Goal: Task Accomplishment & Management: Use online tool/utility

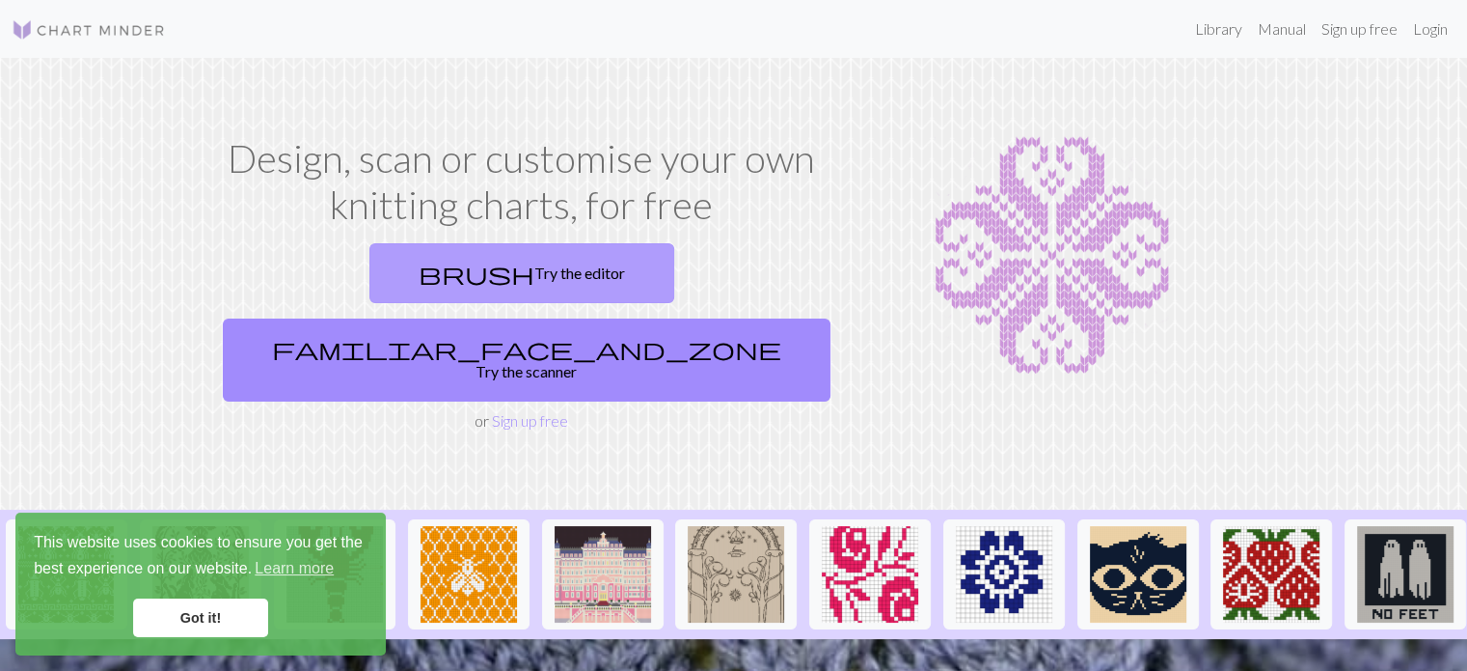
click at [420, 288] on link "brush Try the editor" at bounding box center [522, 273] width 305 height 60
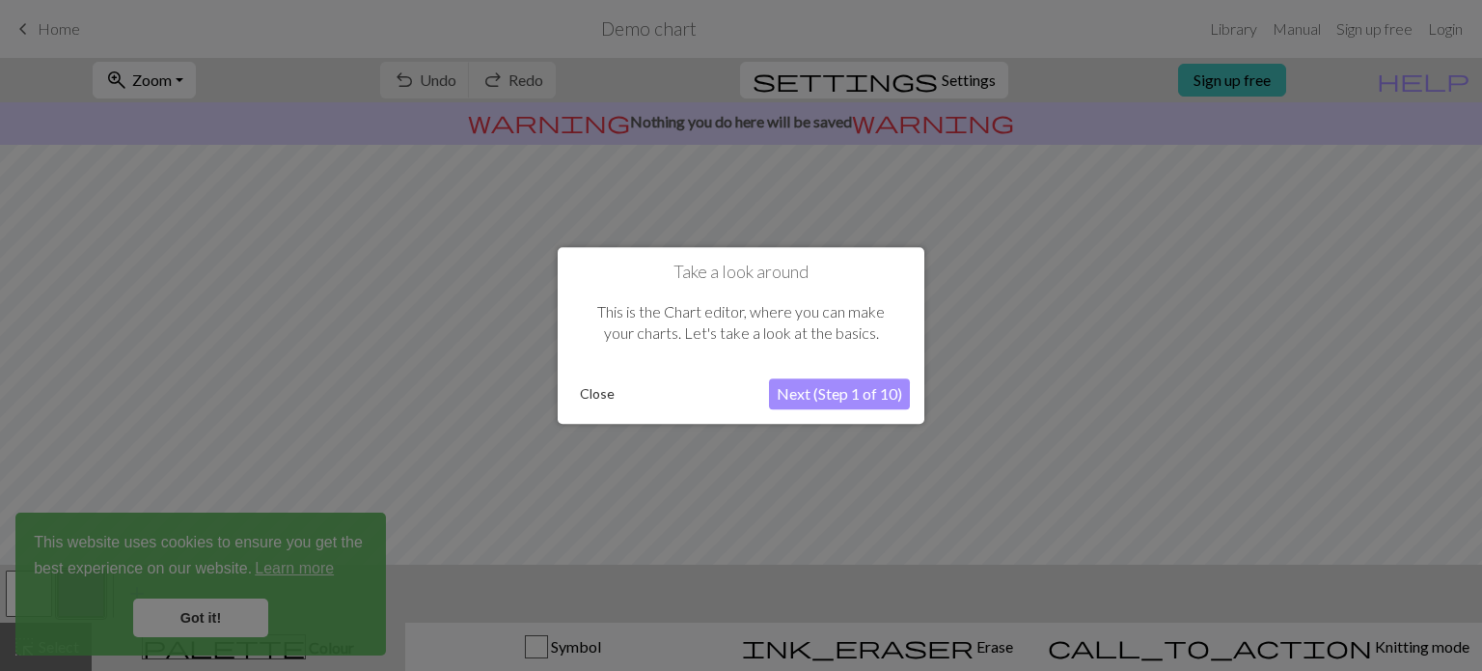
click at [810, 400] on button "Next (Step 1 of 10)" at bounding box center [839, 393] width 141 height 31
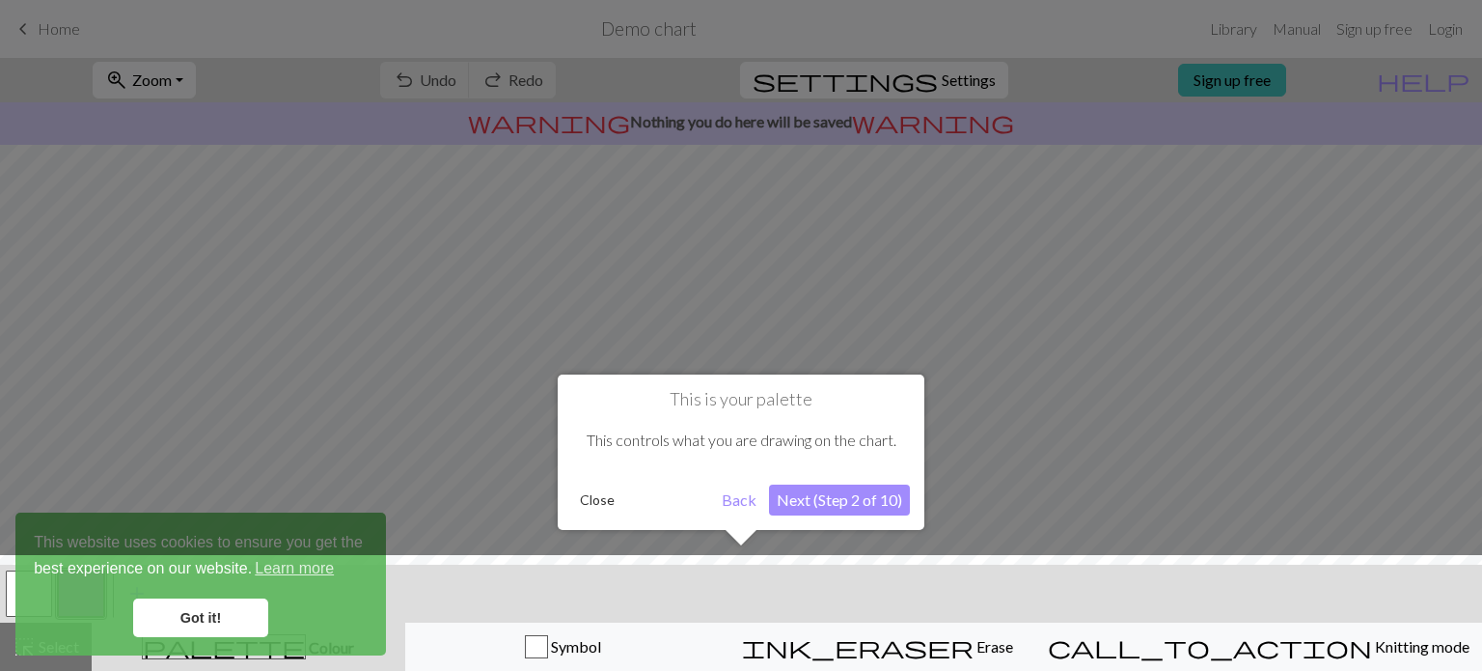
click at [812, 505] on button "Next (Step 2 of 10)" at bounding box center [839, 499] width 141 height 31
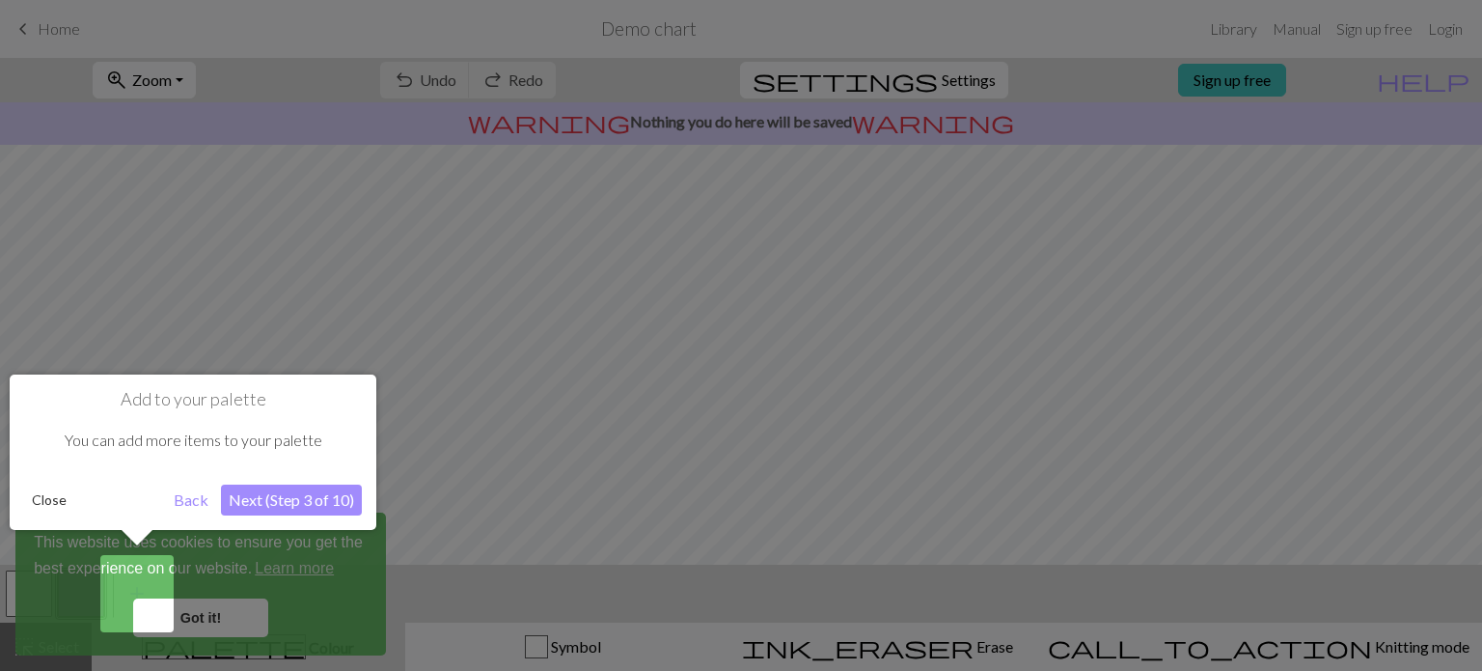
click at [243, 494] on button "Next (Step 3 of 10)" at bounding box center [291, 499] width 141 height 31
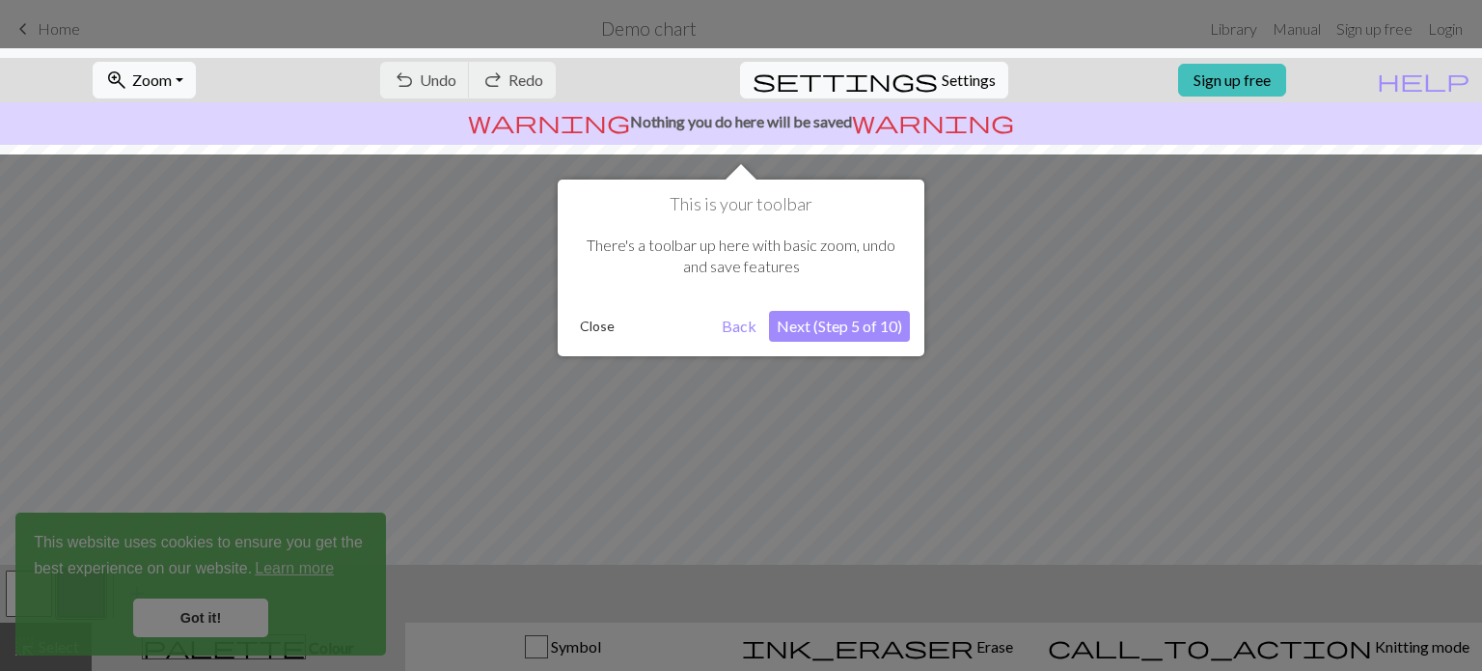
click at [819, 323] on button "Next (Step 5 of 10)" at bounding box center [839, 326] width 141 height 31
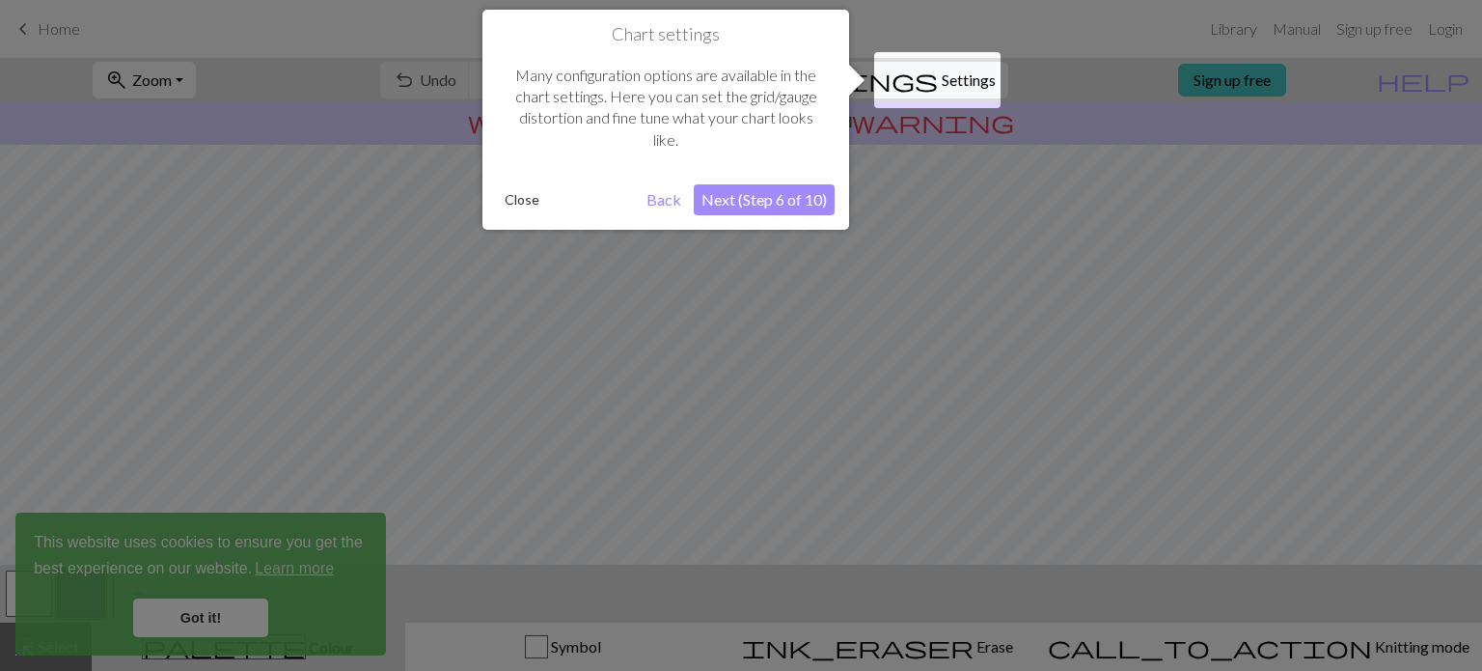
click at [766, 204] on button "Next (Step 6 of 10)" at bounding box center [764, 199] width 141 height 31
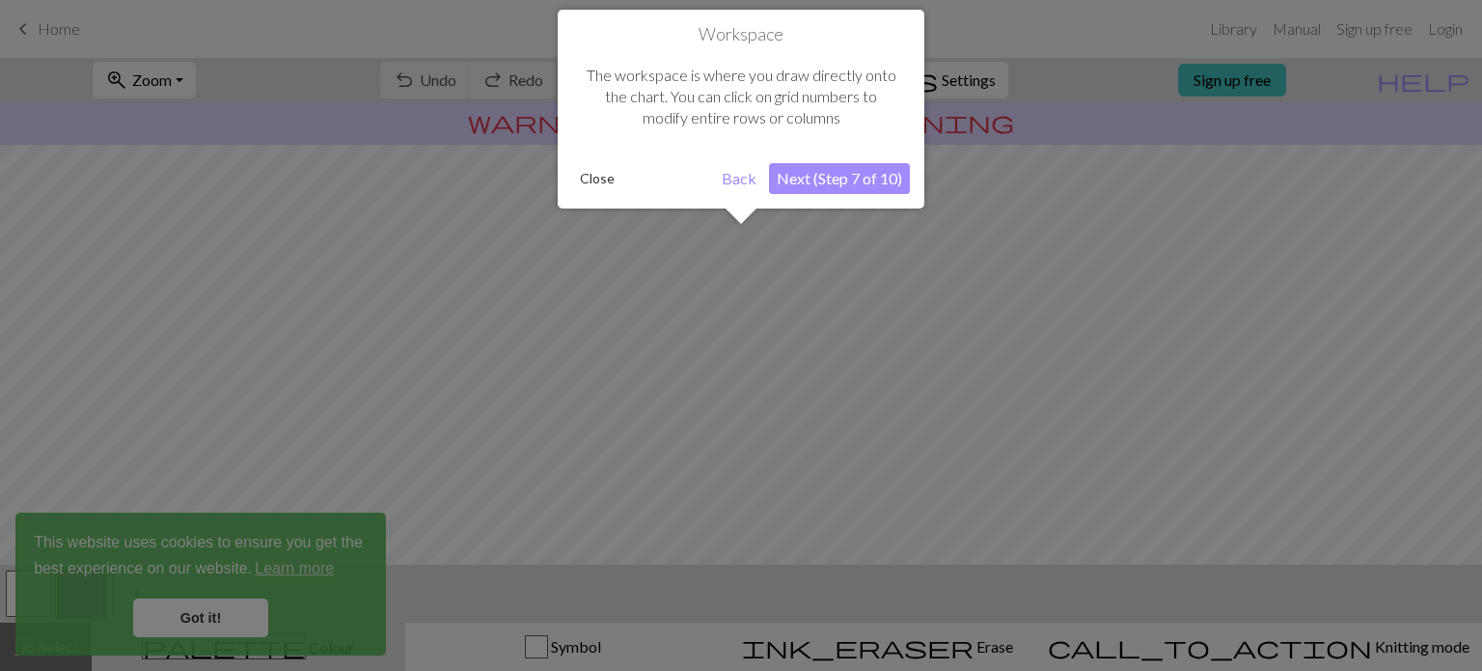
scroll to position [115, 0]
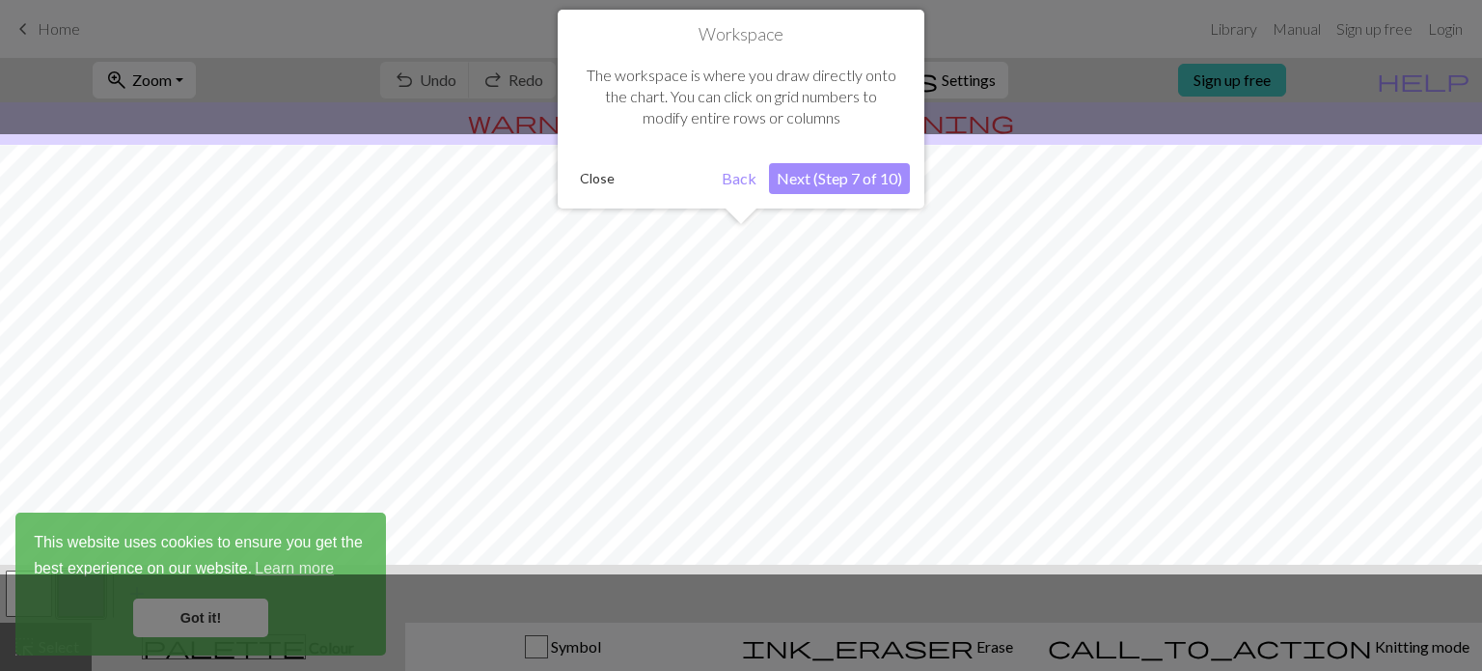
click at [807, 171] on button "Next (Step 7 of 10)" at bounding box center [839, 178] width 141 height 31
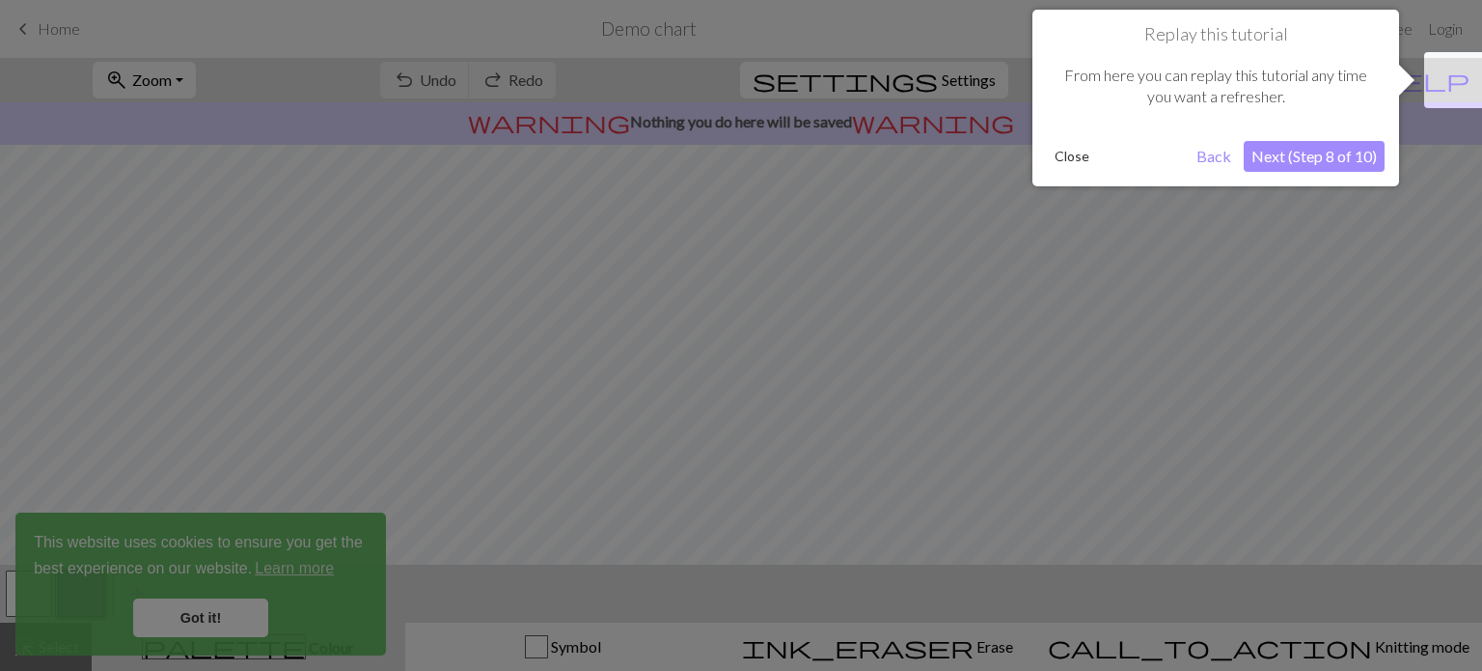
click at [1314, 151] on button "Next (Step 8 of 10)" at bounding box center [1314, 156] width 141 height 31
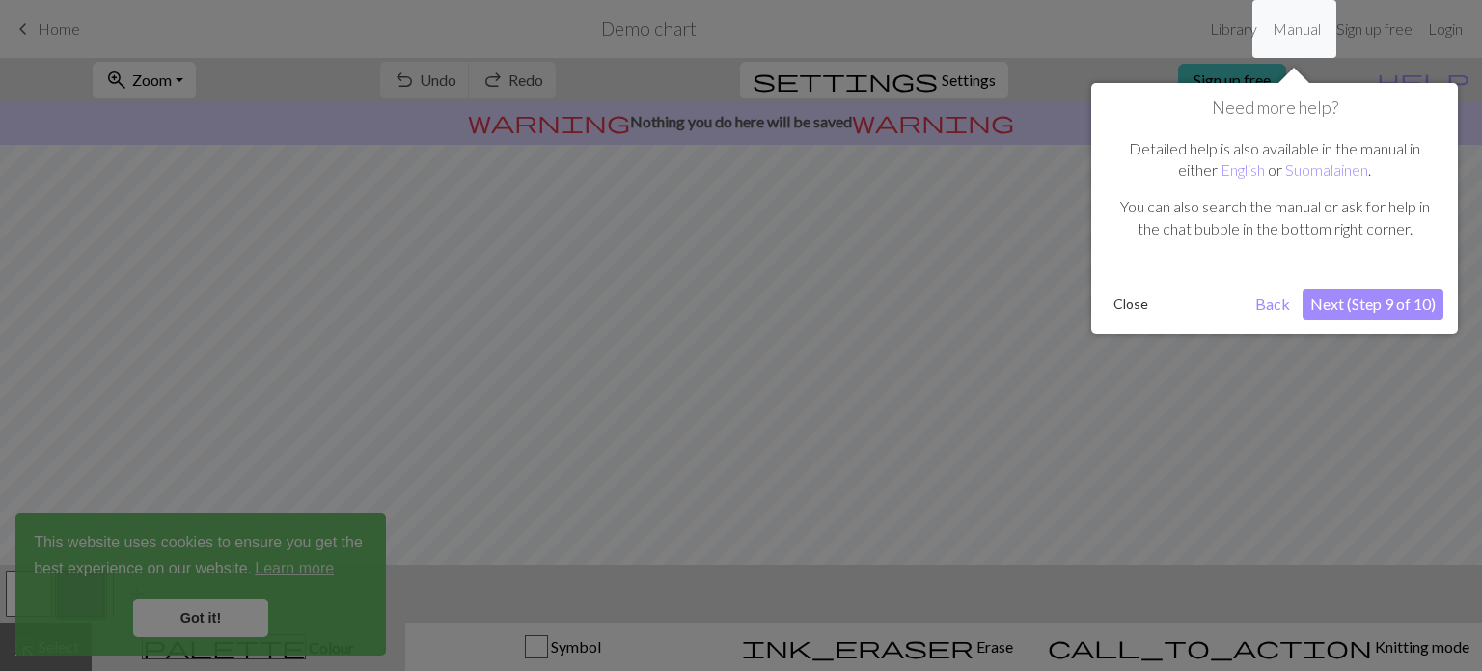
click at [1328, 301] on button "Next (Step 9 of 10)" at bounding box center [1372, 303] width 141 height 31
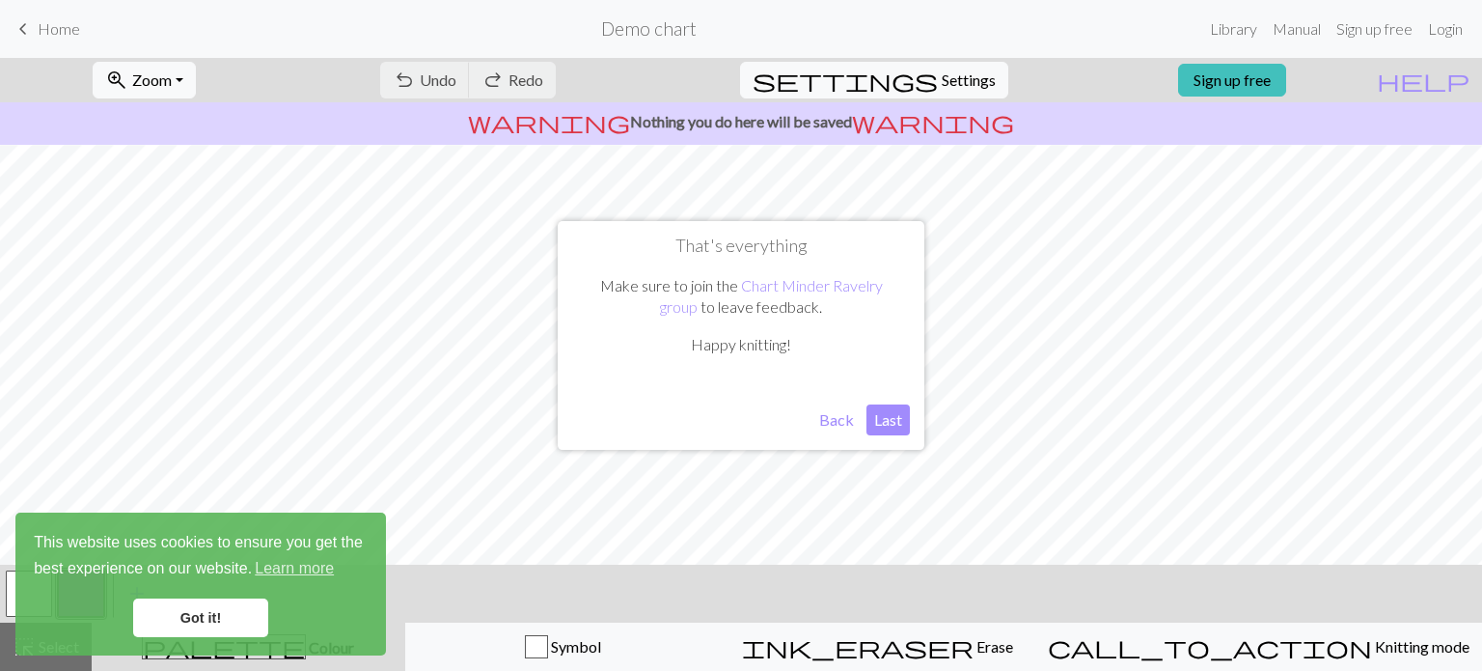
click at [875, 420] on button "Last" at bounding box center [887, 419] width 43 height 31
click at [206, 612] on link "Got it!" at bounding box center [200, 617] width 135 height 39
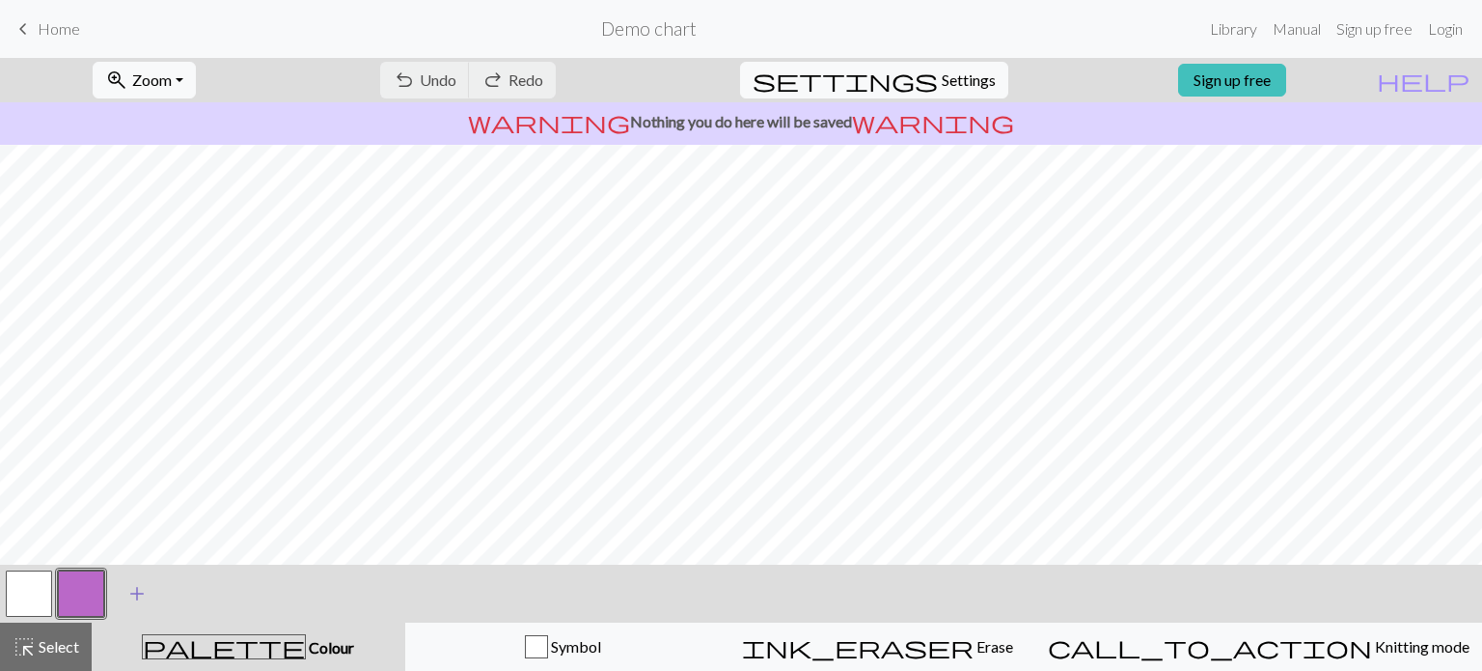
click at [138, 587] on span "add" at bounding box center [136, 593] width 23 height 27
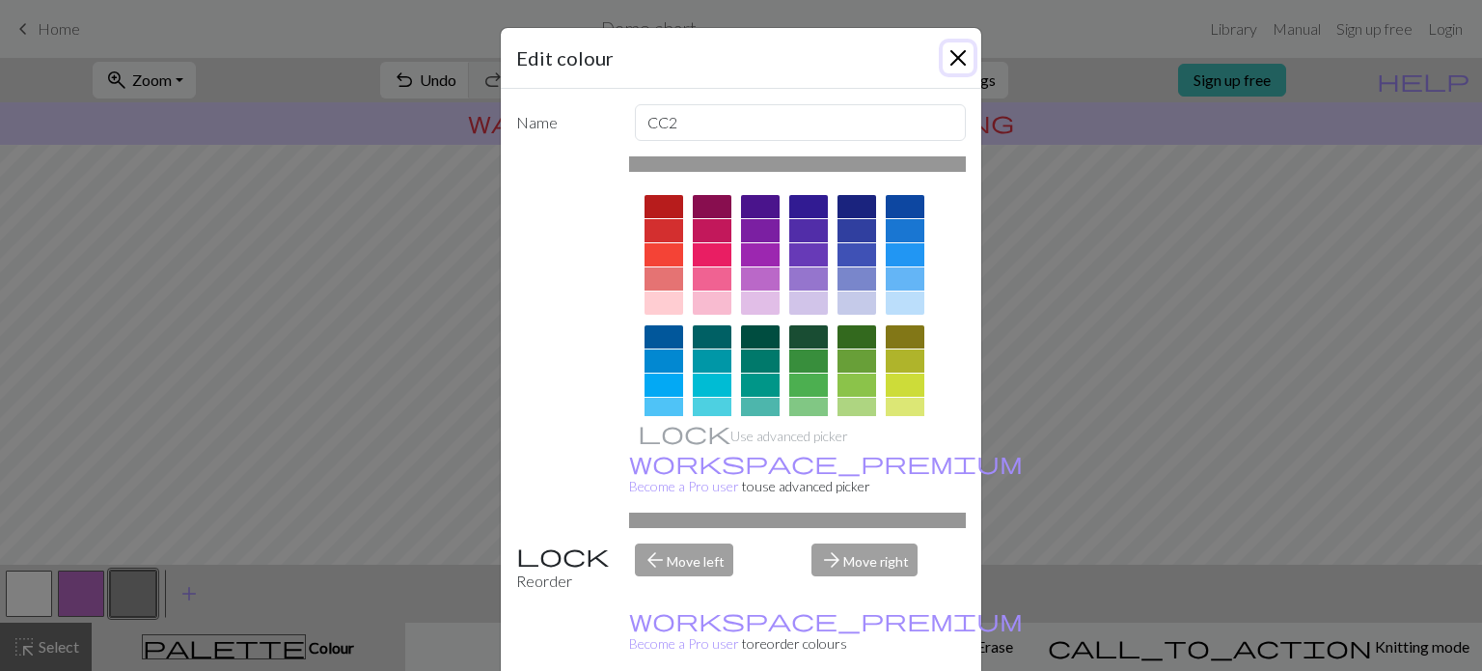
click at [943, 64] on button "Close" at bounding box center [958, 57] width 31 height 31
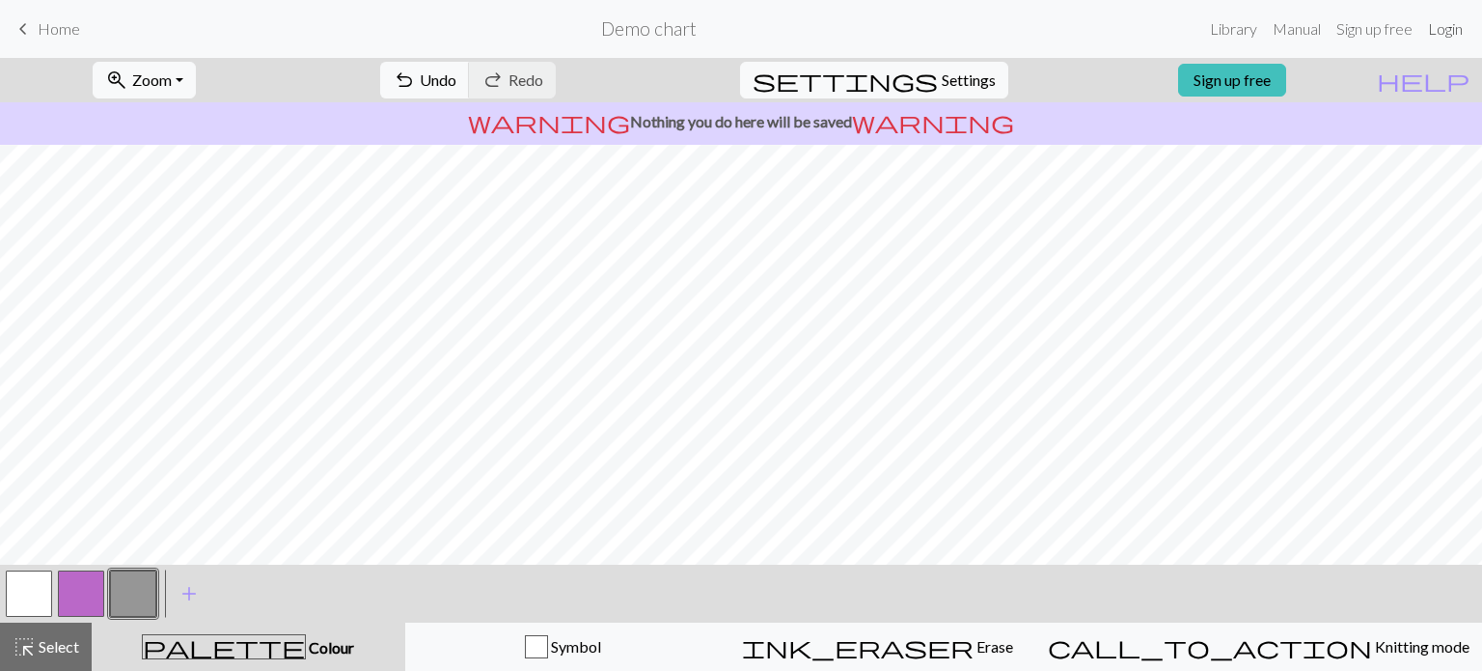
click at [1436, 25] on link "Login" at bounding box center [1445, 29] width 50 height 39
click at [54, 33] on span "Home" at bounding box center [59, 28] width 42 height 18
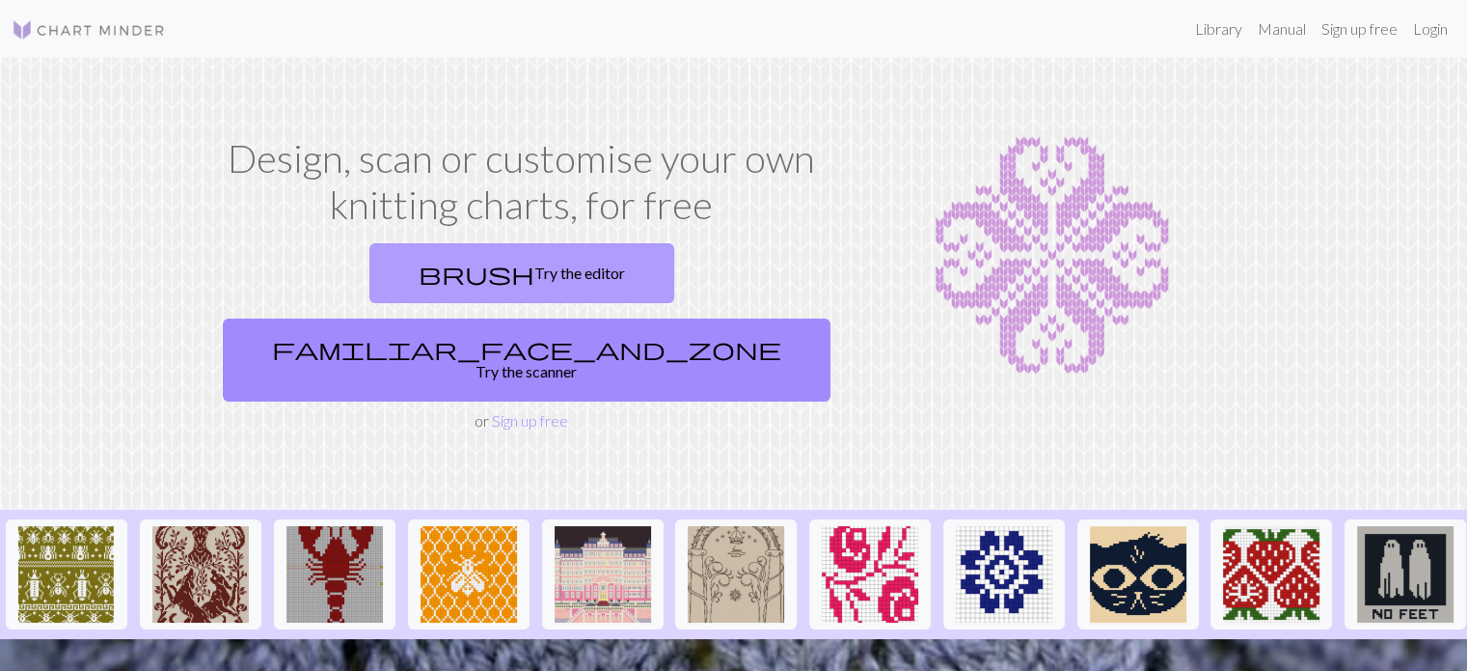
click at [390, 270] on link "brush Try the editor" at bounding box center [522, 273] width 305 height 60
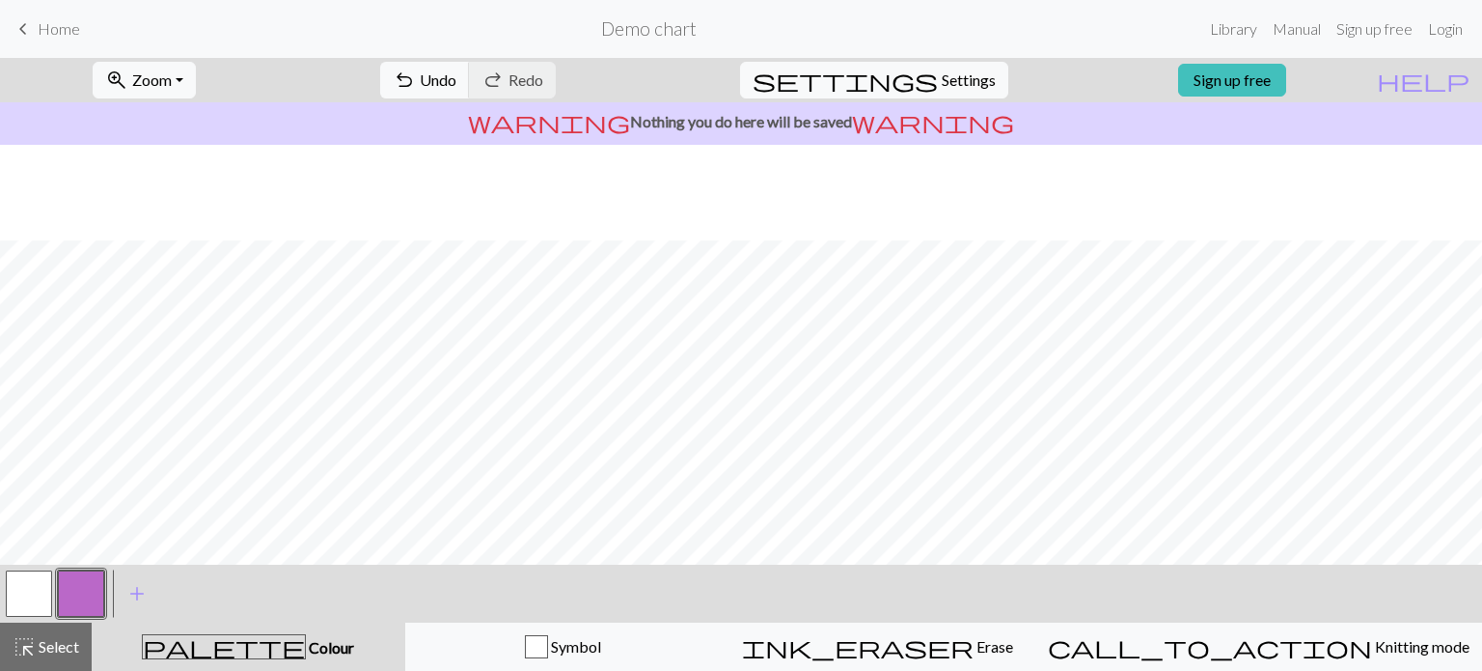
scroll to position [298, 0]
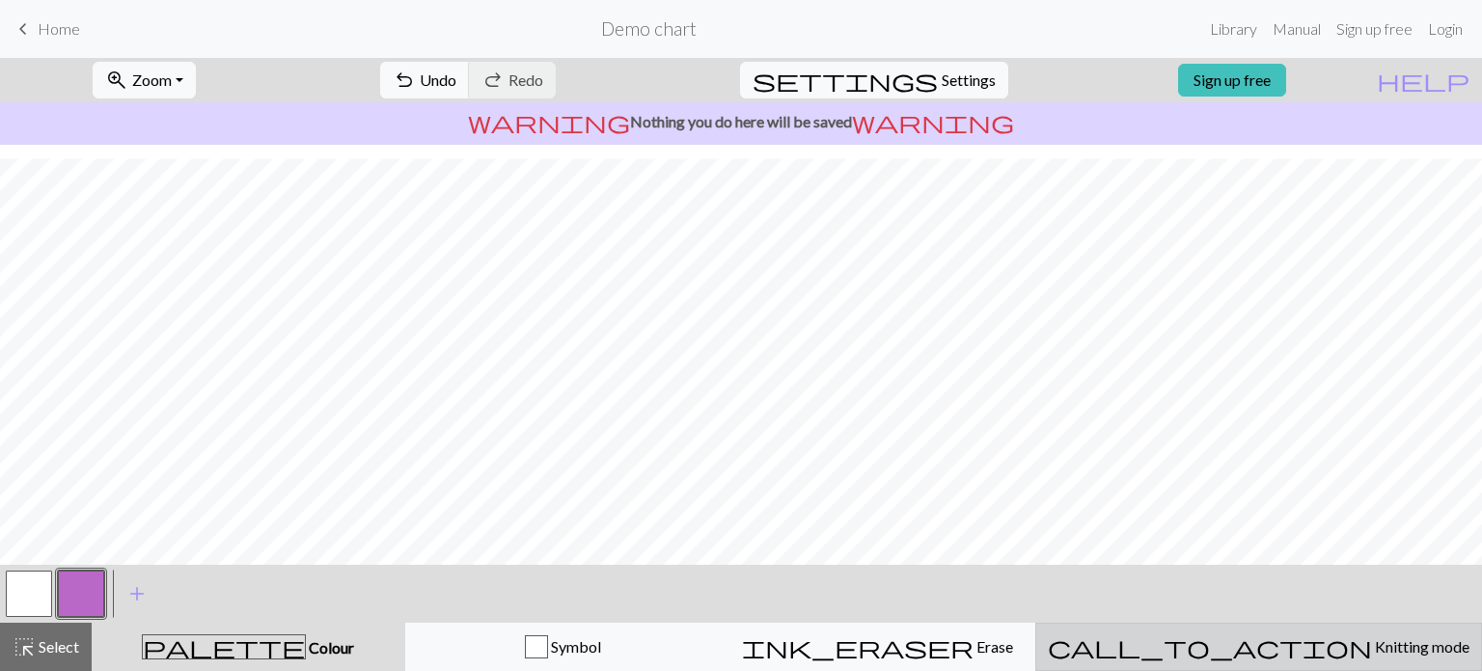
click at [1372, 640] on span "Knitting mode" at bounding box center [1420, 646] width 97 height 18
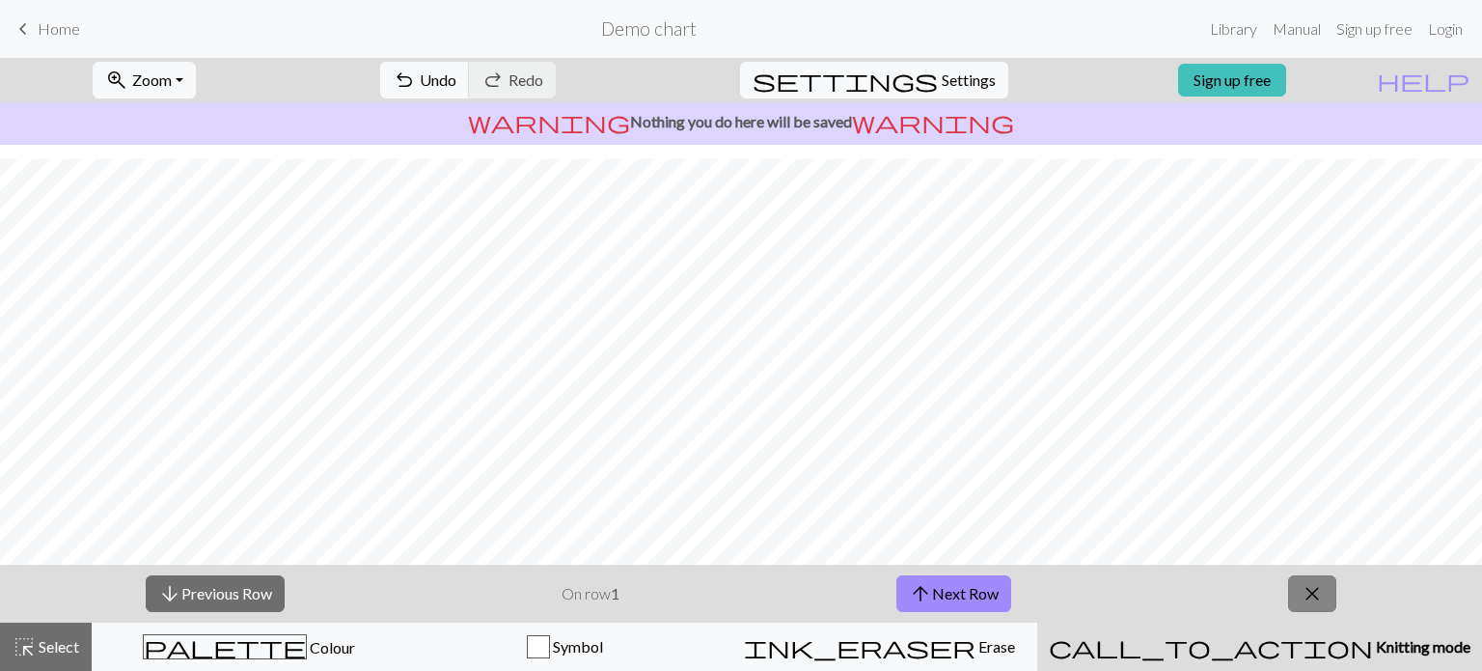
click at [1316, 597] on span "close" at bounding box center [1312, 593] width 23 height 27
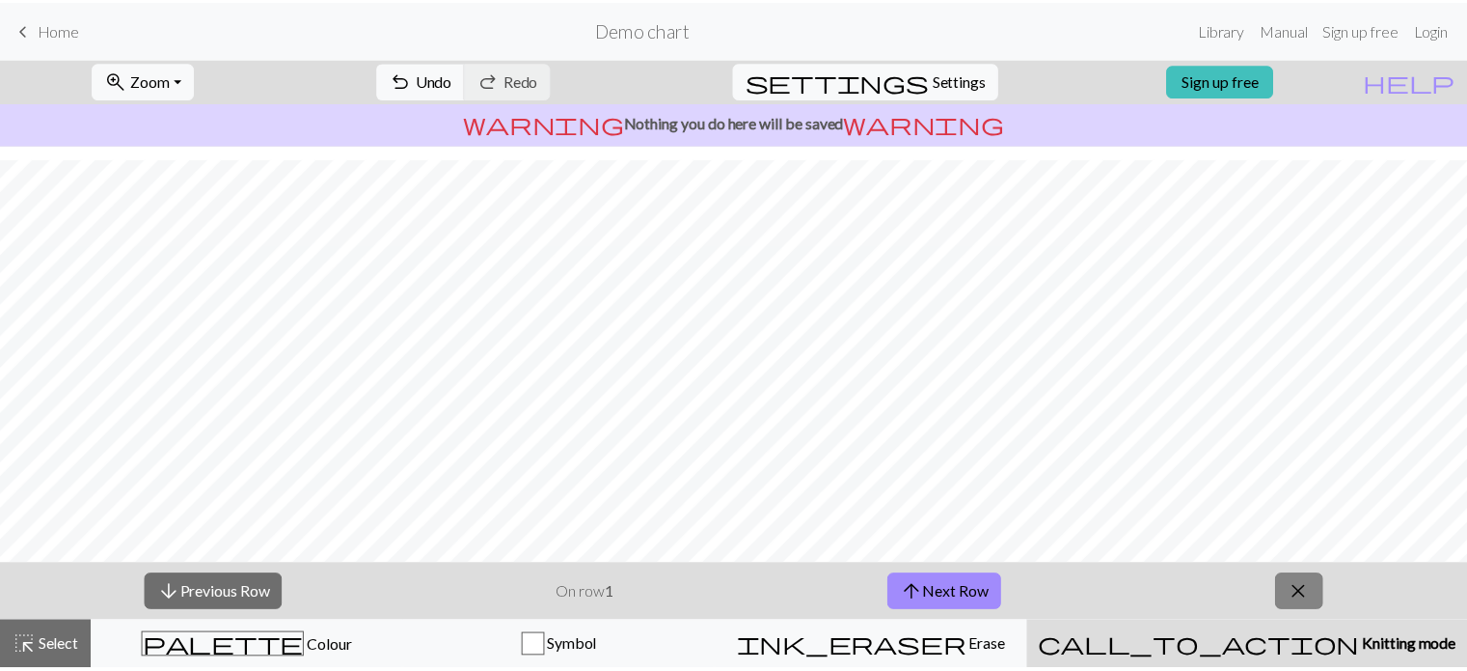
scroll to position [240, 0]
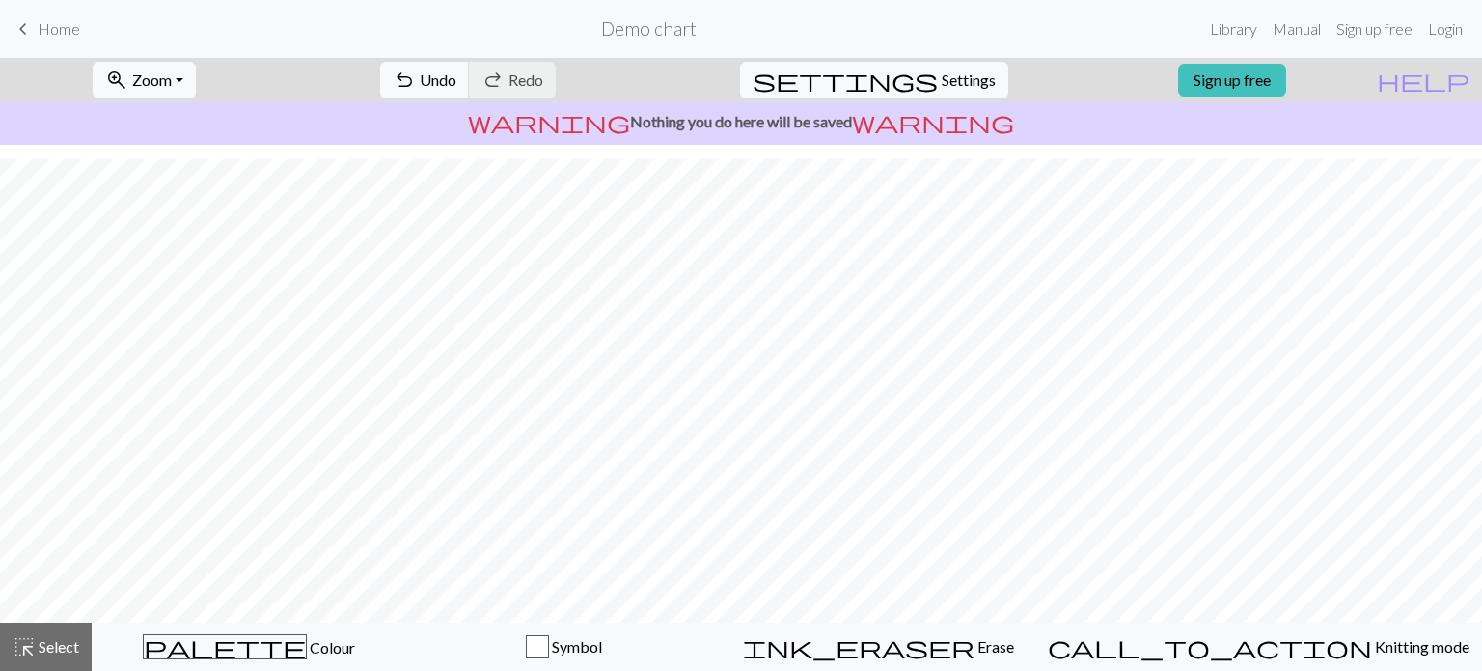
click at [15, 29] on span "keyboard_arrow_left" at bounding box center [23, 28] width 23 height 27
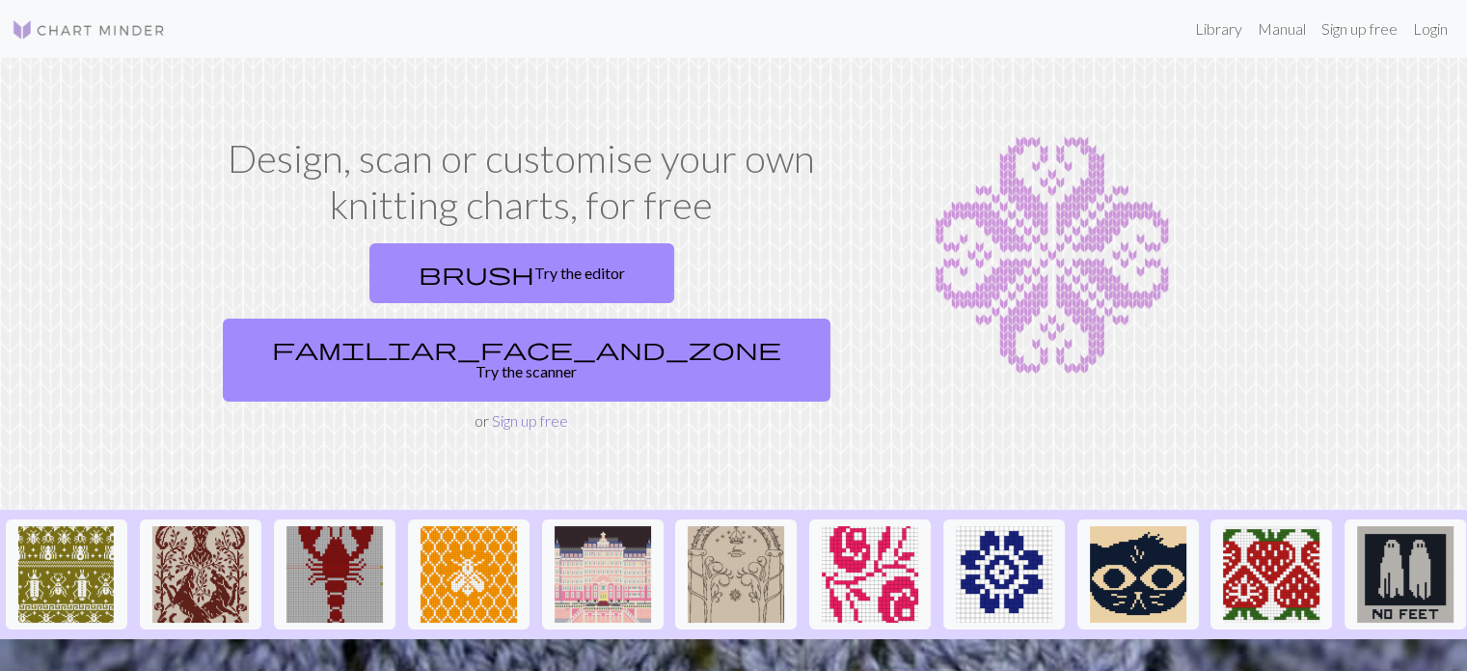
click at [533, 411] on link "Sign up free" at bounding box center [530, 420] width 76 height 18
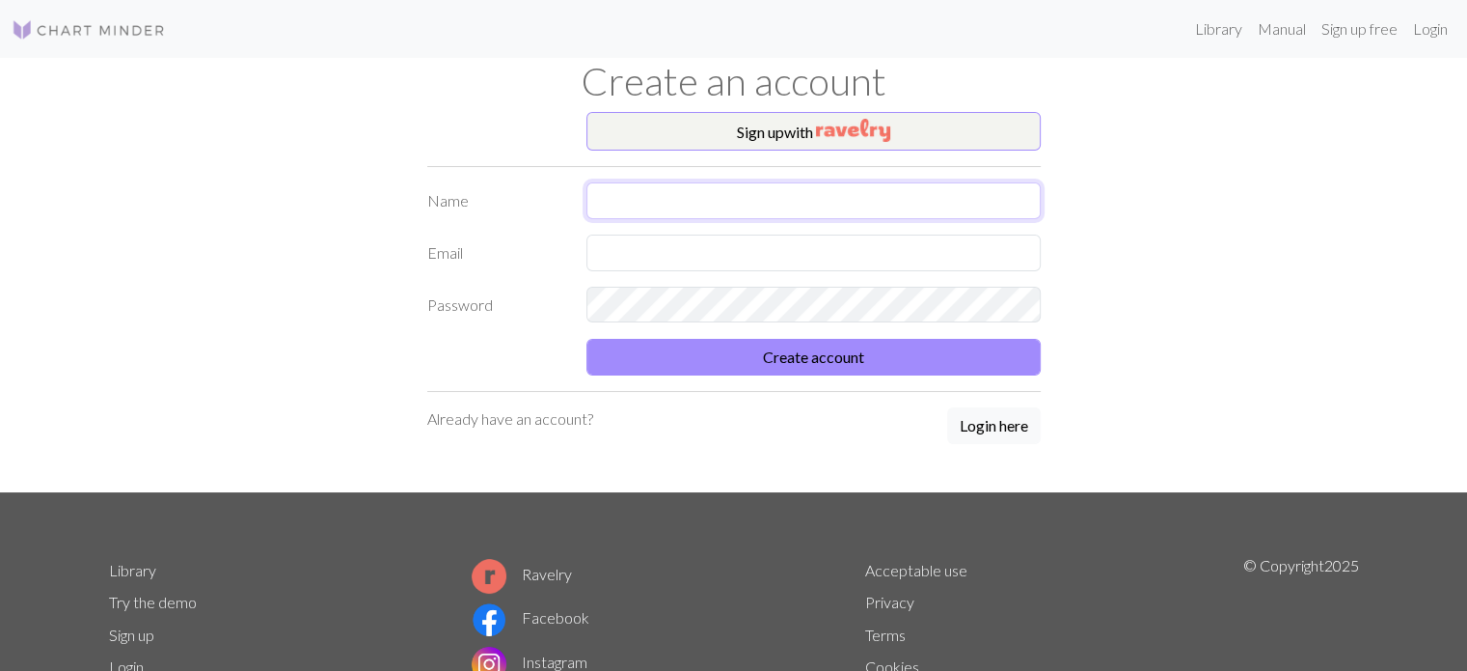
click at [826, 182] on input "text" at bounding box center [814, 200] width 454 height 37
type input "KIMYUYI"
click at [710, 238] on input "text" at bounding box center [814, 252] width 454 height 37
type input "[EMAIL_ADDRESS][DOMAIN_NAME]"
click at [587, 339] on button "Create account" at bounding box center [814, 357] width 454 height 37
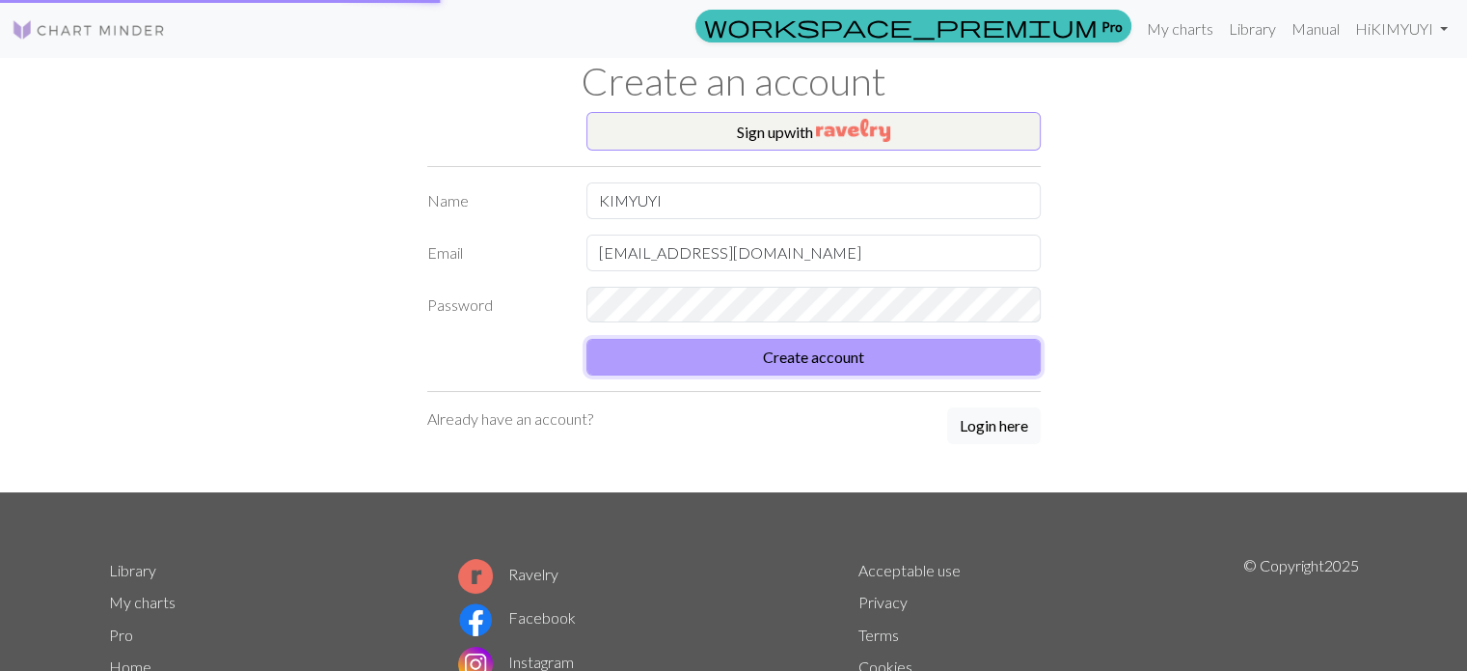
click at [834, 359] on button "Create account" at bounding box center [814, 357] width 454 height 37
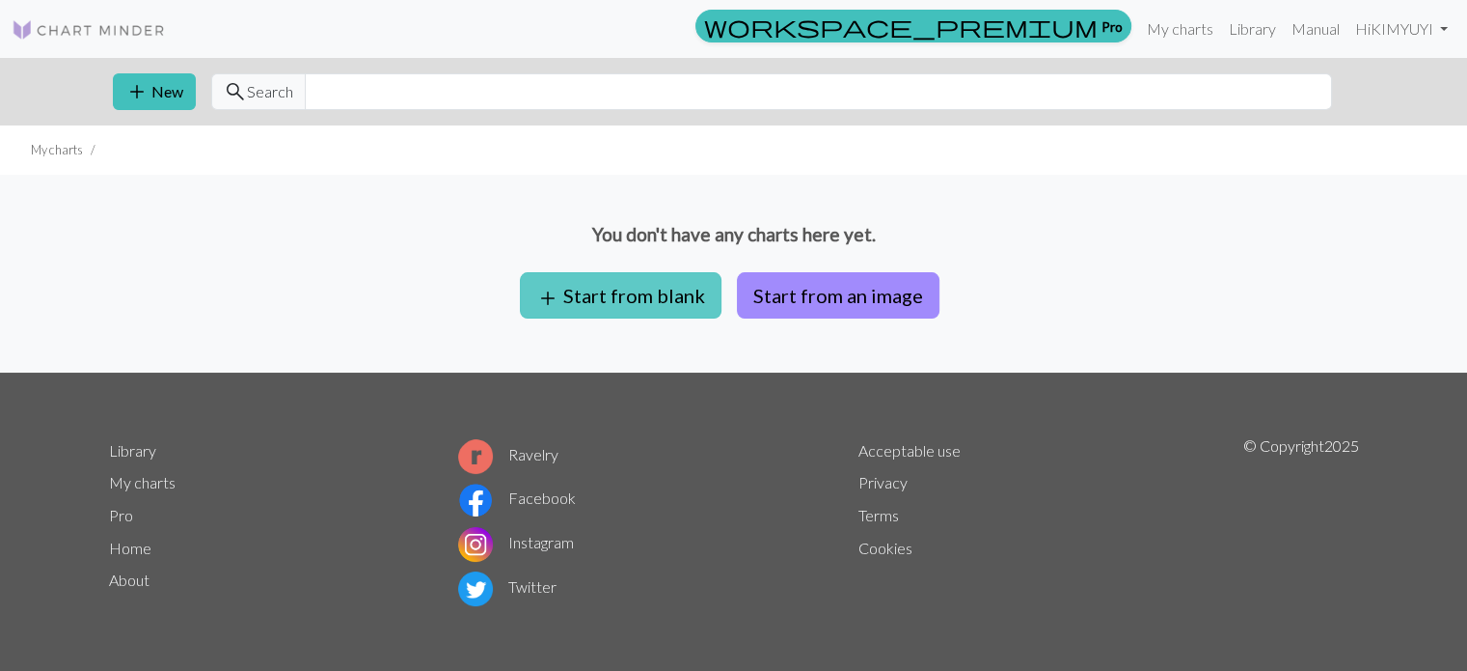
click at [625, 285] on button "add Start from blank" at bounding box center [621, 295] width 202 height 46
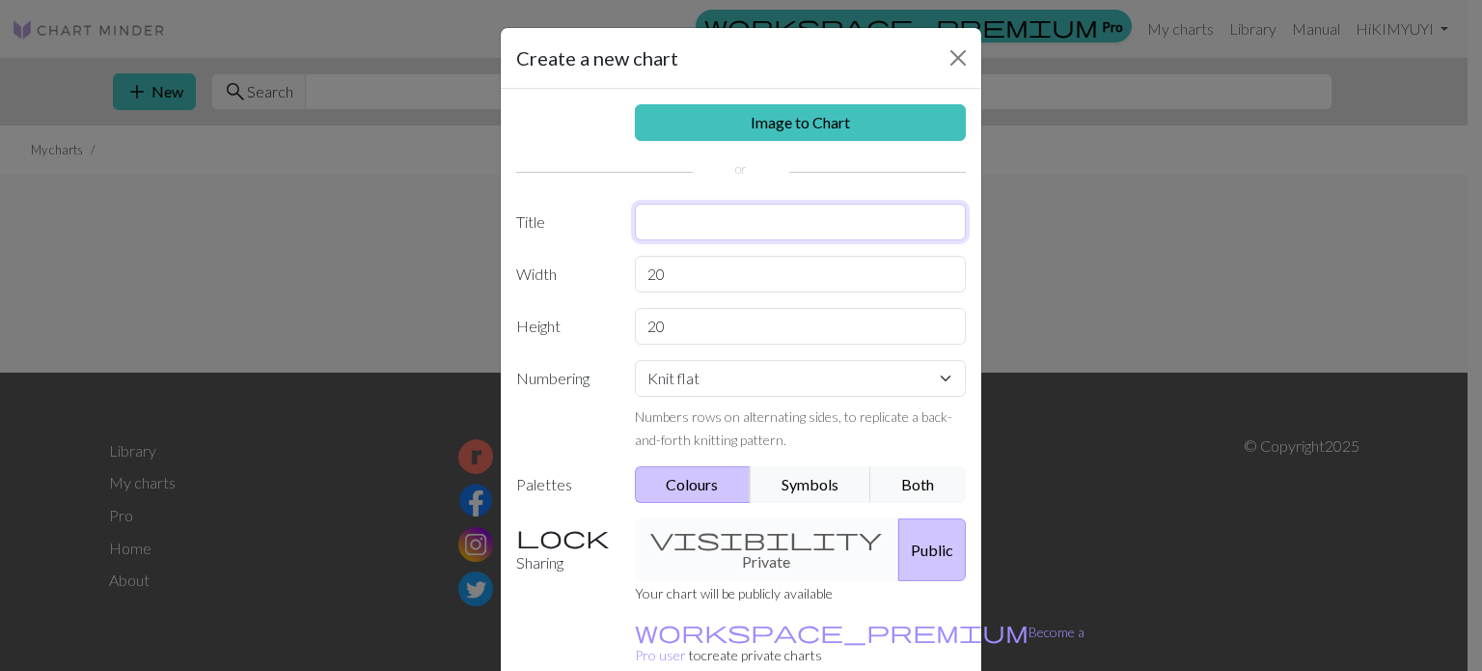
click at [719, 231] on input "text" at bounding box center [801, 222] width 332 height 37
type input "knit"
drag, startPoint x: 692, startPoint y: 266, endPoint x: 602, endPoint y: 268, distance: 89.7
click at [602, 268] on div "Width 20" at bounding box center [741, 274] width 473 height 37
type input "30"
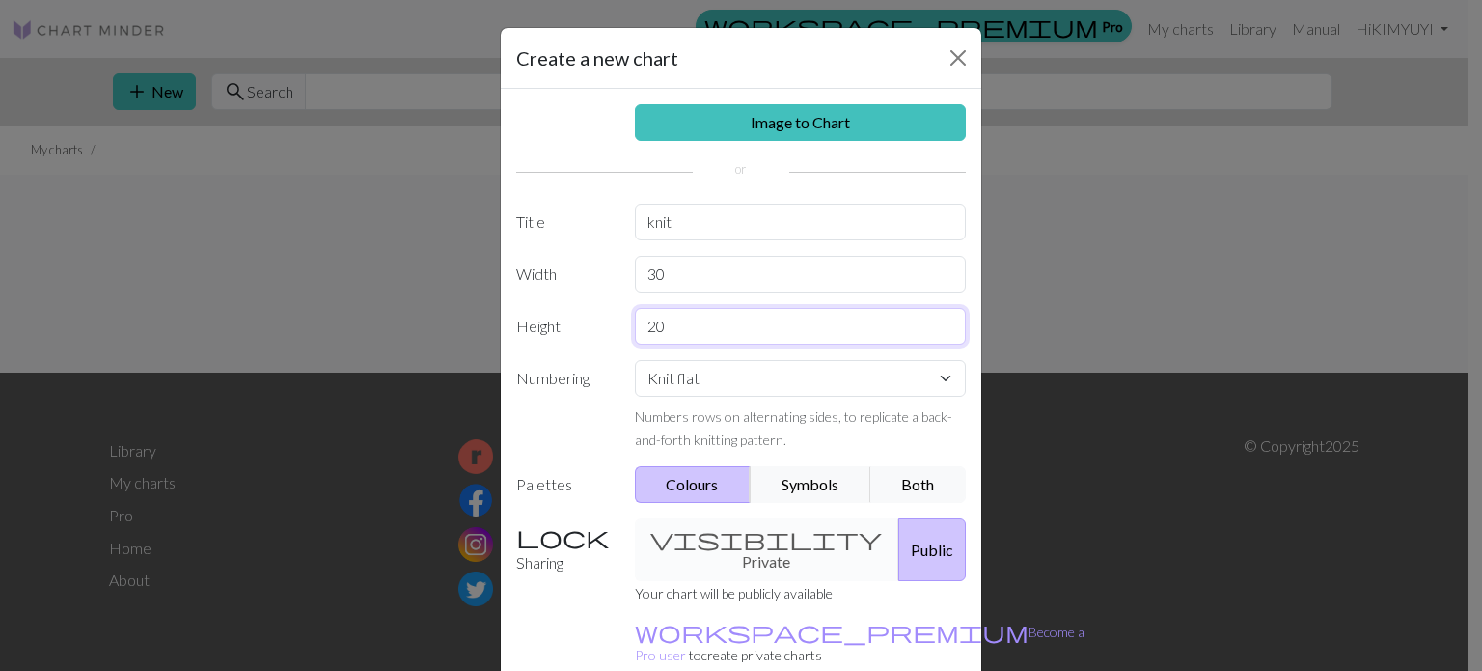
drag, startPoint x: 790, startPoint y: 334, endPoint x: 598, endPoint y: 342, distance: 192.1
click at [598, 342] on div "Height 20" at bounding box center [741, 326] width 473 height 37
type input "40"
click at [898, 534] on button "Public" at bounding box center [932, 549] width 68 height 63
click at [751, 545] on div "visibility Private Public" at bounding box center [800, 549] width 355 height 63
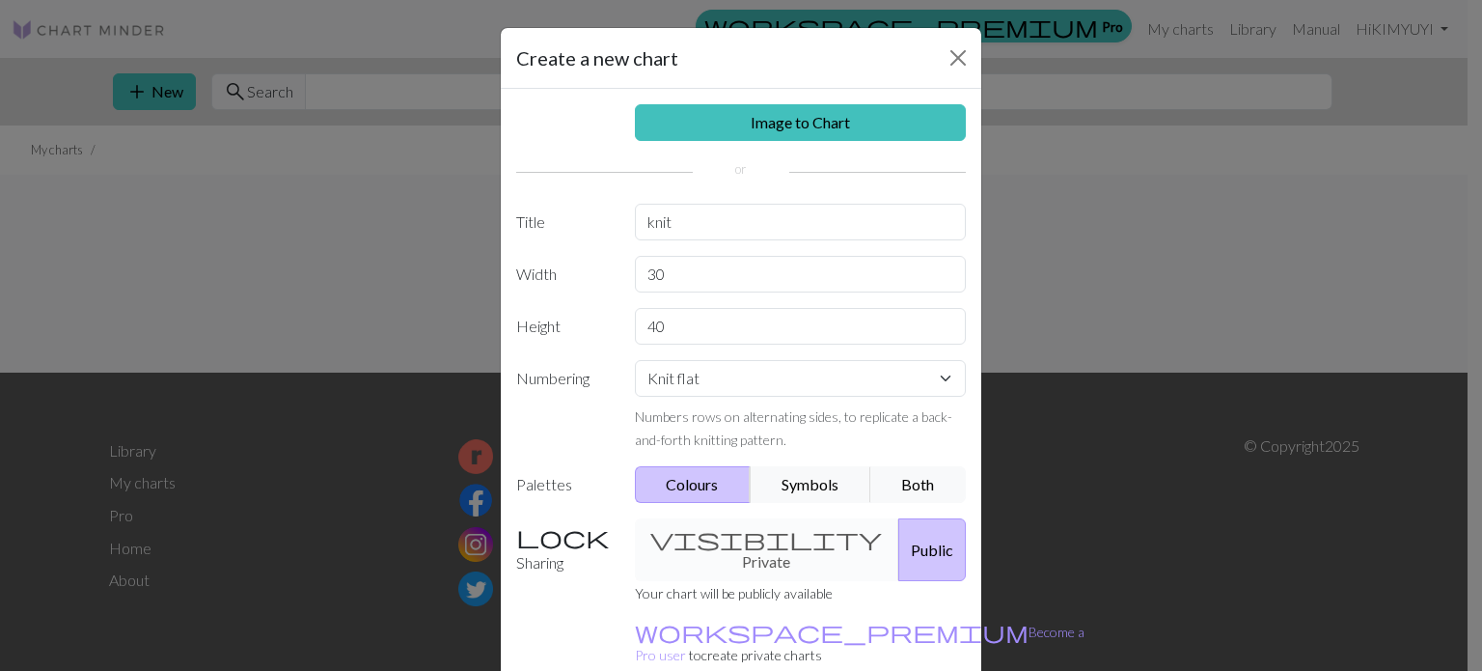
click at [710, 543] on div "visibility Private Public" at bounding box center [800, 549] width 355 height 63
click at [948, 59] on button "Close" at bounding box center [958, 57] width 31 height 31
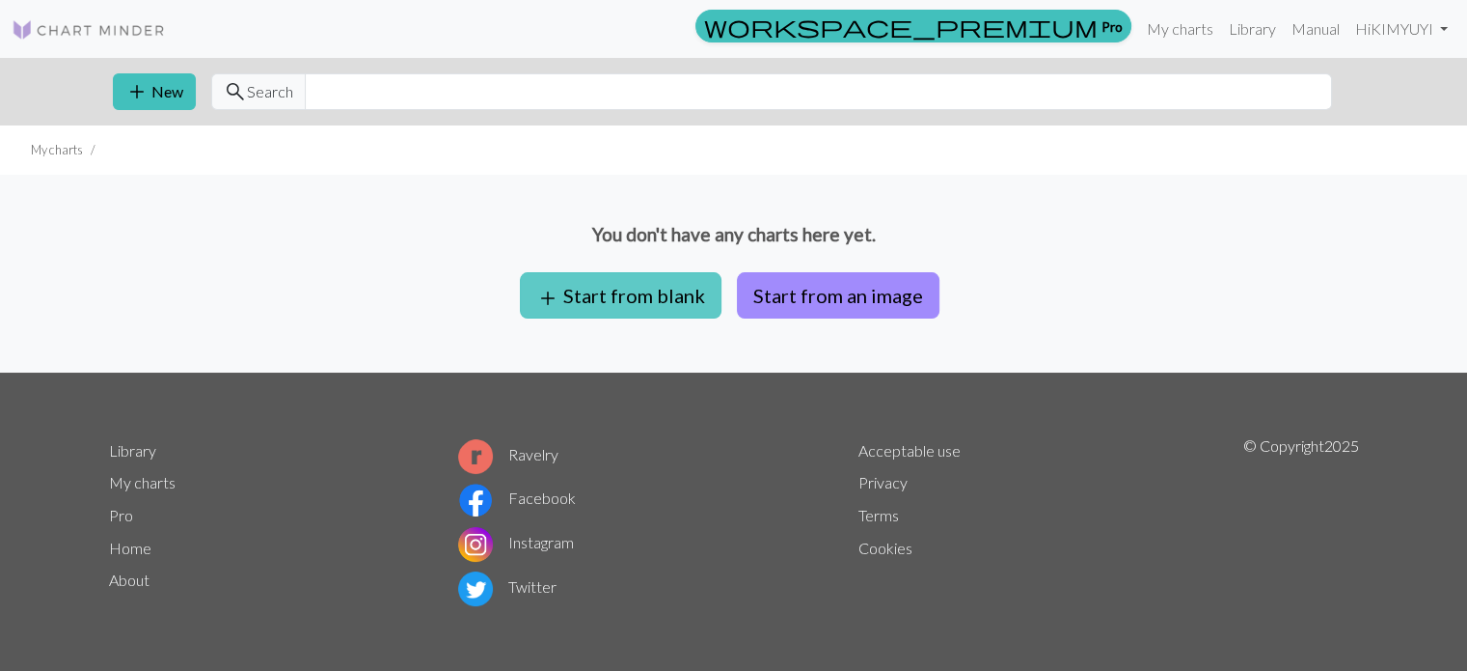
click at [680, 298] on button "add Start from blank" at bounding box center [621, 295] width 202 height 46
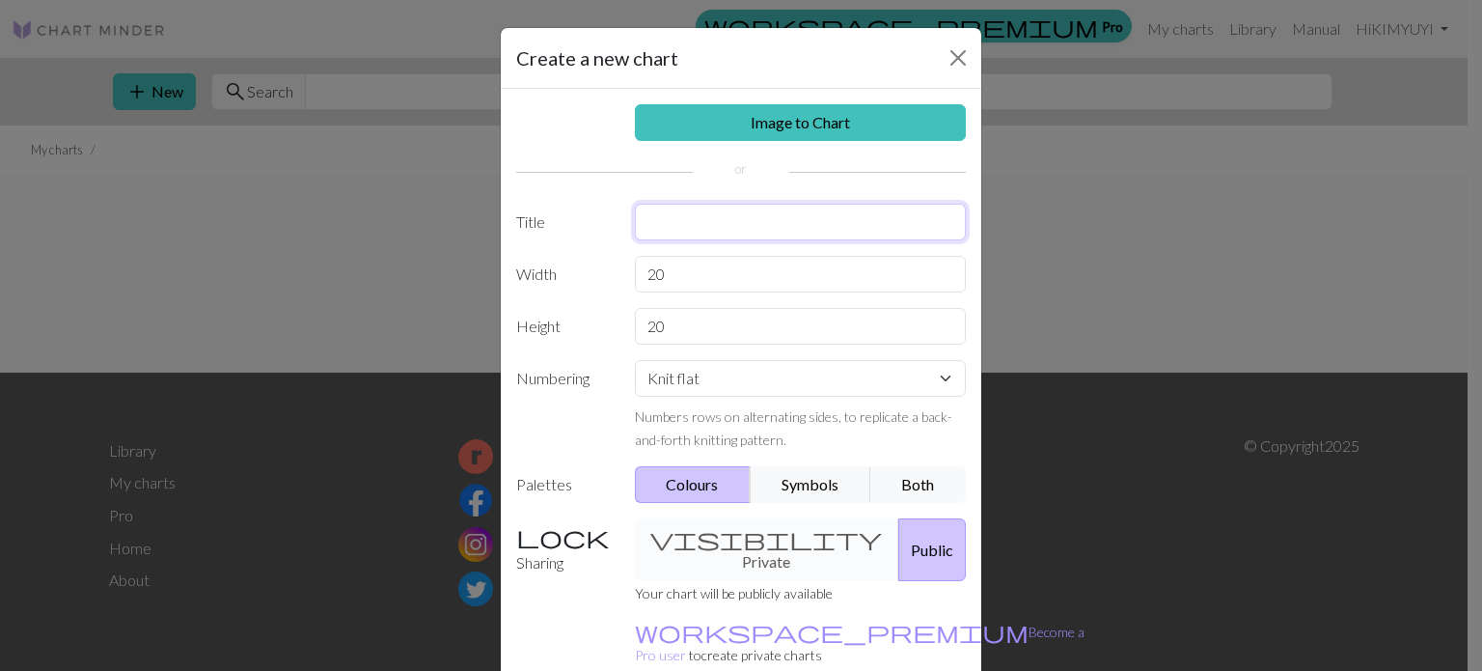
click at [671, 214] on input "text" at bounding box center [801, 222] width 332 height 37
type input "1"
click at [699, 383] on select "Knit flat Knit in the round Lace knitting Cross stitch" at bounding box center [801, 378] width 332 height 37
click at [534, 427] on label "Numbering" at bounding box center [564, 405] width 119 height 91
click at [726, 534] on div "visibility Private Public" at bounding box center [800, 549] width 355 height 63
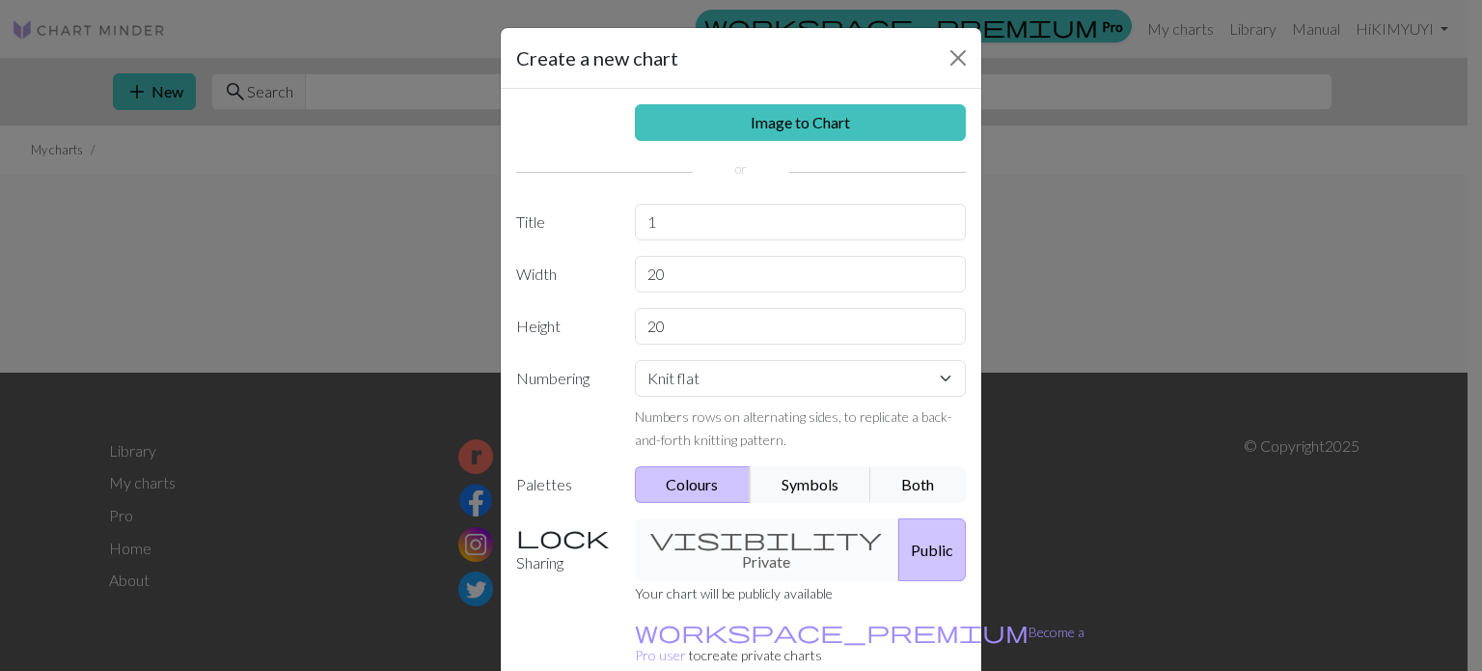
click at [714, 542] on div "visibility Private Public" at bounding box center [800, 549] width 355 height 63
click at [552, 546] on label "Sharing" at bounding box center [564, 549] width 119 height 63
click at [557, 539] on label "Sharing" at bounding box center [564, 549] width 119 height 63
click at [511, 534] on label "Sharing" at bounding box center [564, 549] width 119 height 63
click at [898, 536] on button "Public" at bounding box center [932, 549] width 68 height 63
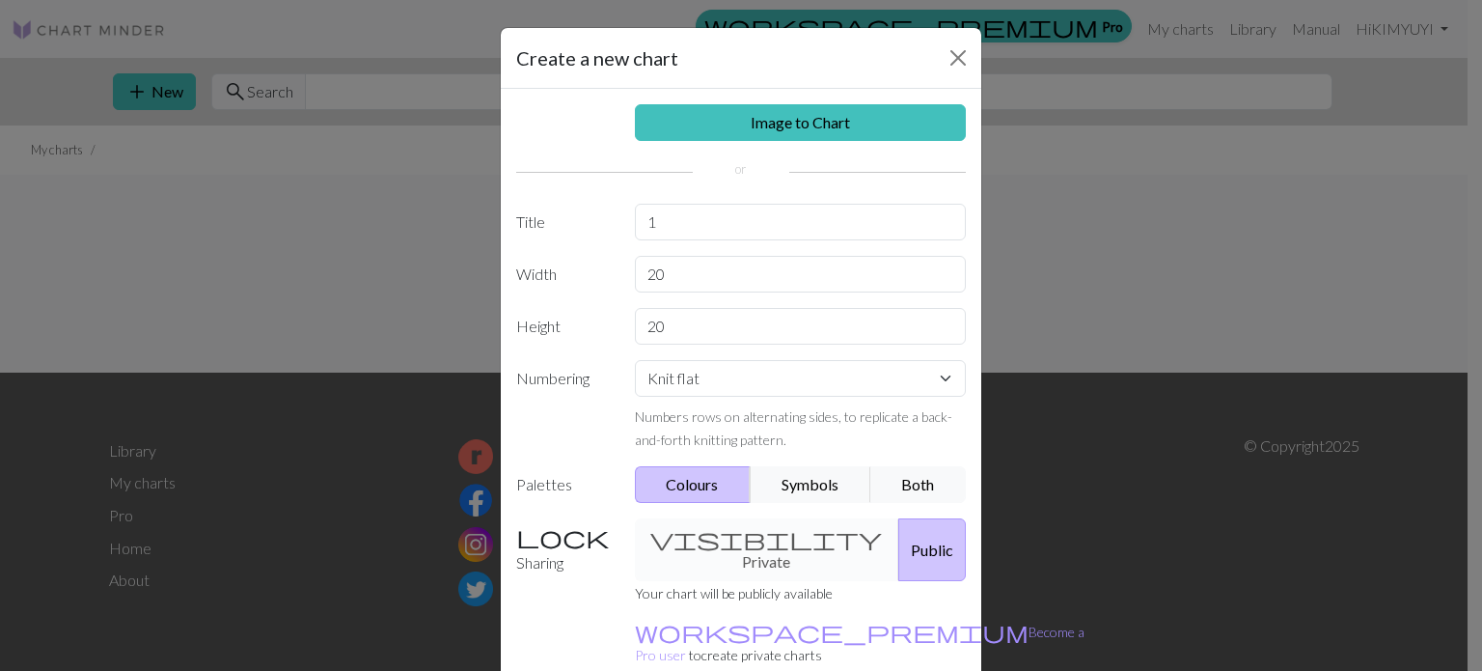
click at [710, 547] on div "visibility Private Public" at bounding box center [800, 549] width 355 height 63
click at [695, 535] on div "visibility Private Public" at bounding box center [800, 549] width 355 height 63
click at [703, 541] on div "visibility Private Public" at bounding box center [800, 549] width 355 height 63
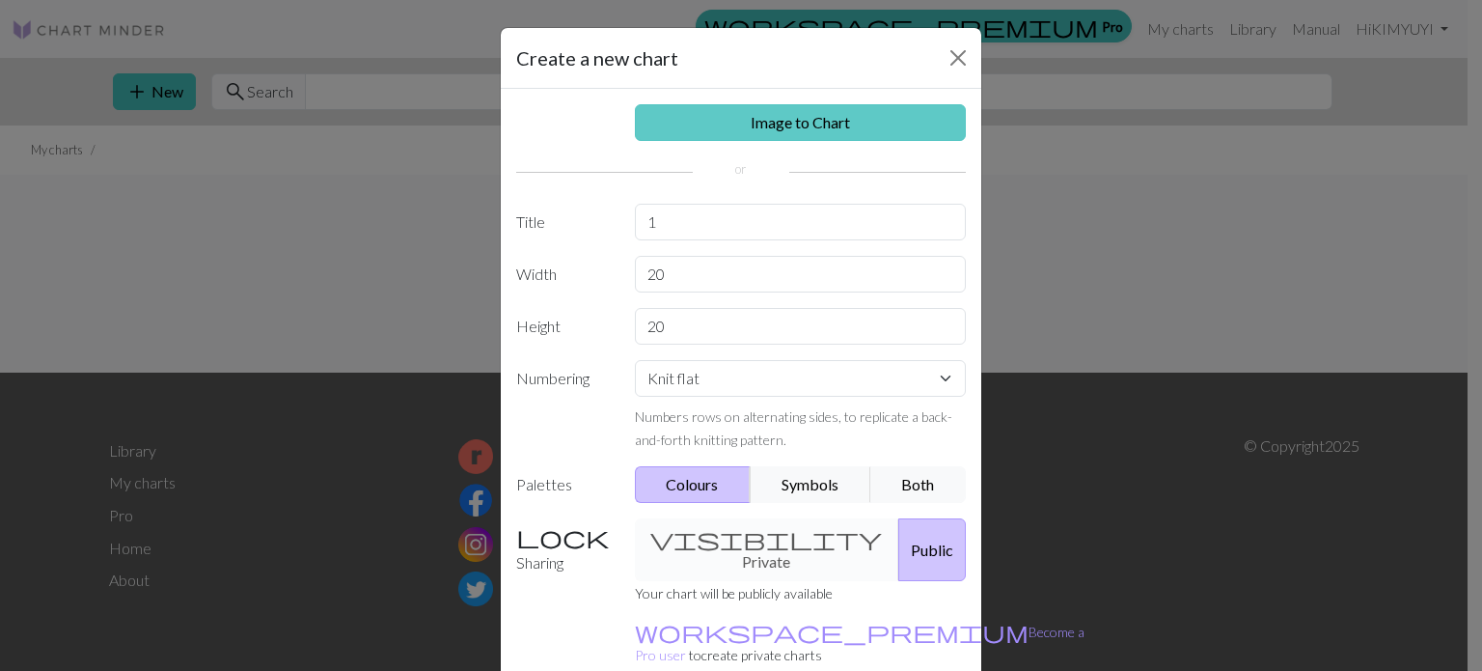
click at [787, 122] on link "Image to Chart" at bounding box center [801, 122] width 332 height 37
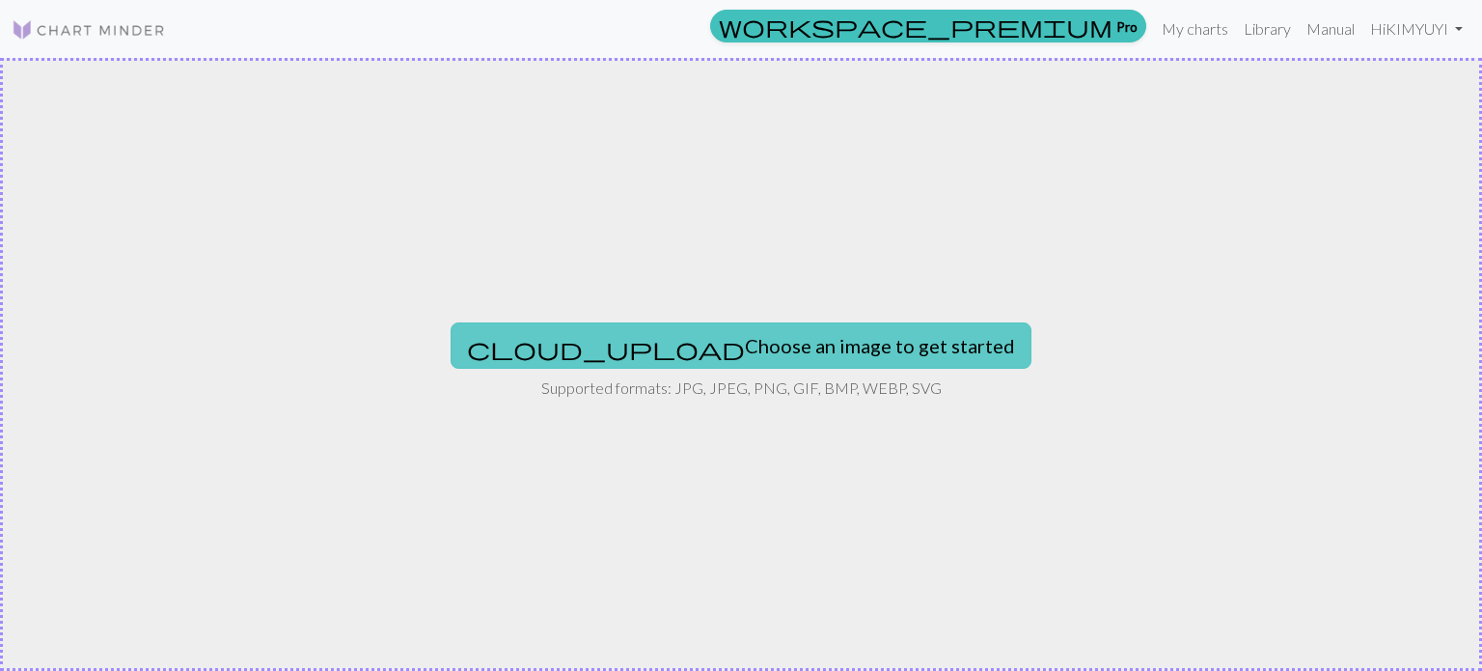
click at [790, 356] on button "cloud_upload Choose an image to get started" at bounding box center [741, 345] width 581 height 46
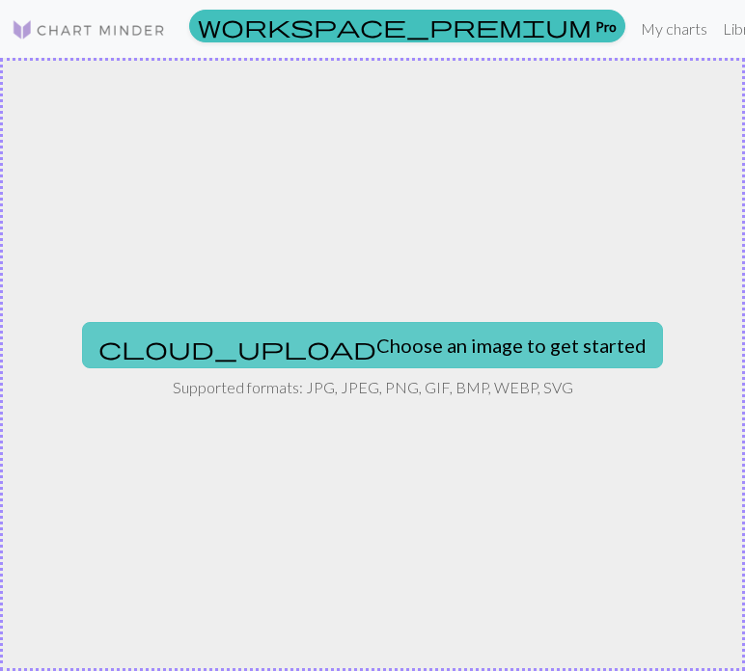
click at [413, 350] on button "cloud_upload Choose an image to get started" at bounding box center [372, 345] width 581 height 46
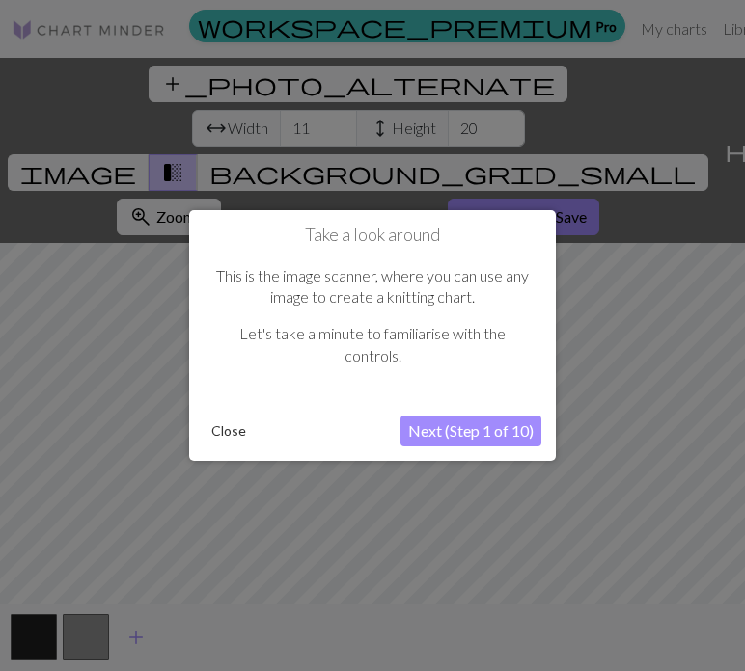
click at [444, 430] on button "Next (Step 1 of 10)" at bounding box center [470, 431] width 141 height 31
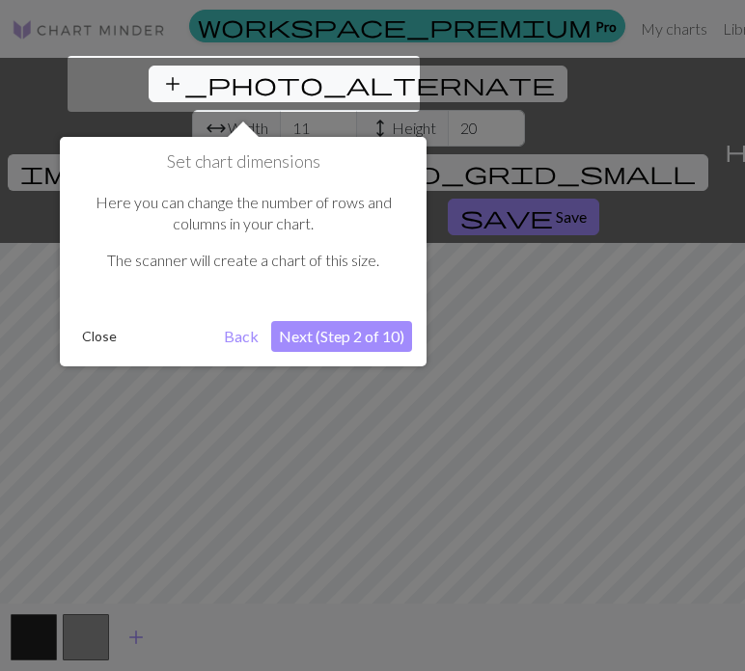
click at [340, 339] on button "Next (Step 2 of 10)" at bounding box center [341, 336] width 141 height 31
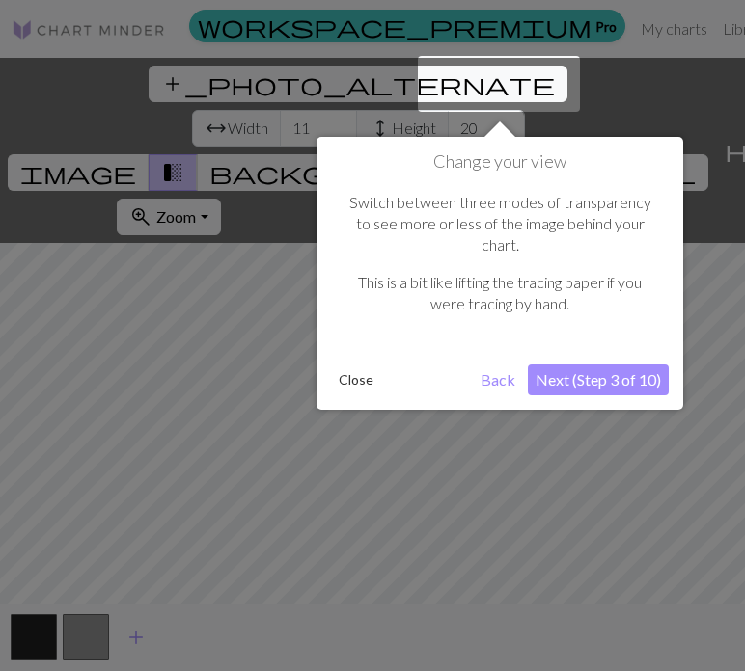
click at [580, 365] on button "Next (Step 3 of 10)" at bounding box center [598, 380] width 141 height 31
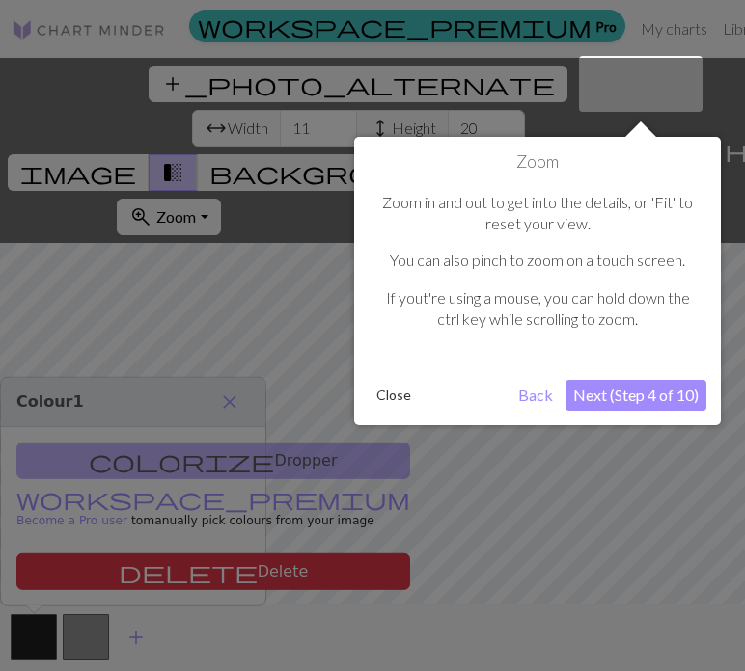
click at [613, 403] on button "Next (Step 4 of 10)" at bounding box center [635, 395] width 141 height 31
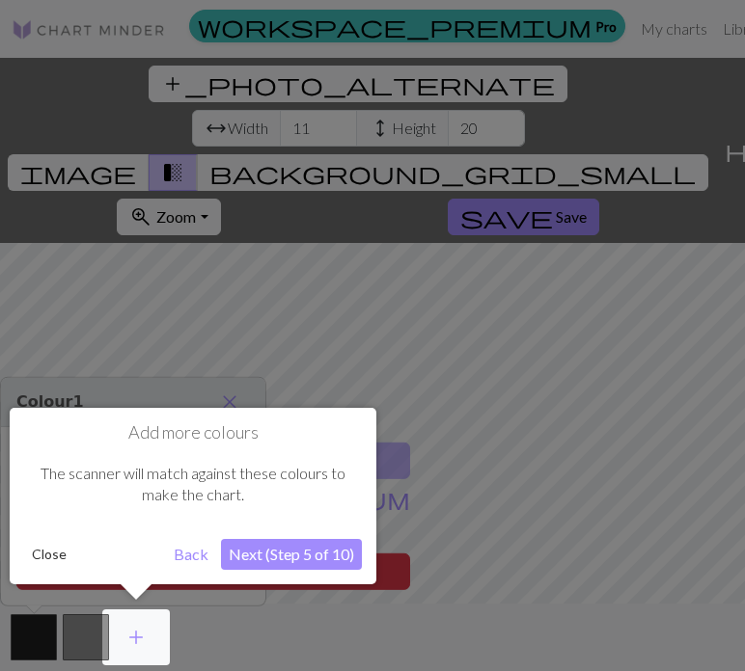
click at [273, 553] on button "Next (Step 5 of 10)" at bounding box center [291, 554] width 141 height 31
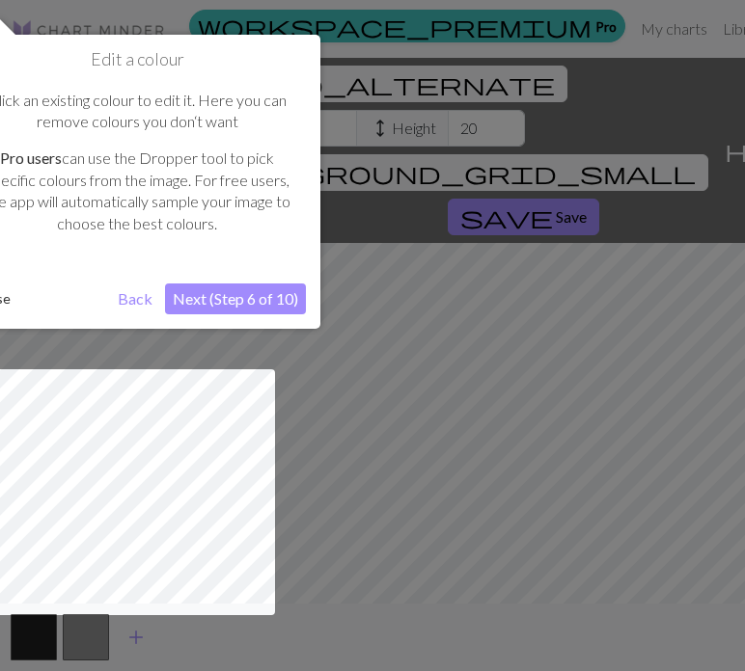
click at [268, 307] on button "Next (Step 6 of 10)" at bounding box center [235, 299] width 141 height 31
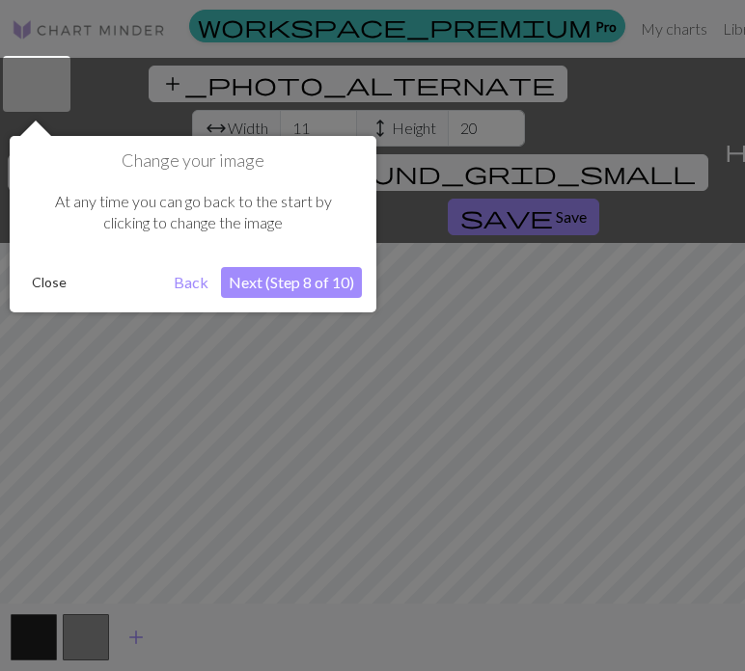
click at [278, 278] on button "Next (Step 8 of 10)" at bounding box center [291, 282] width 141 height 31
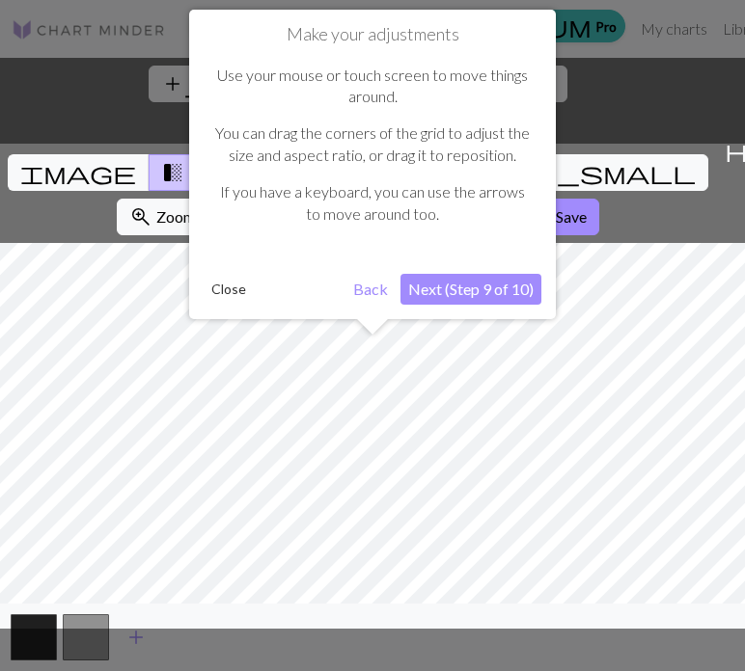
click at [422, 285] on button "Next (Step 9 of 10)" at bounding box center [470, 289] width 141 height 31
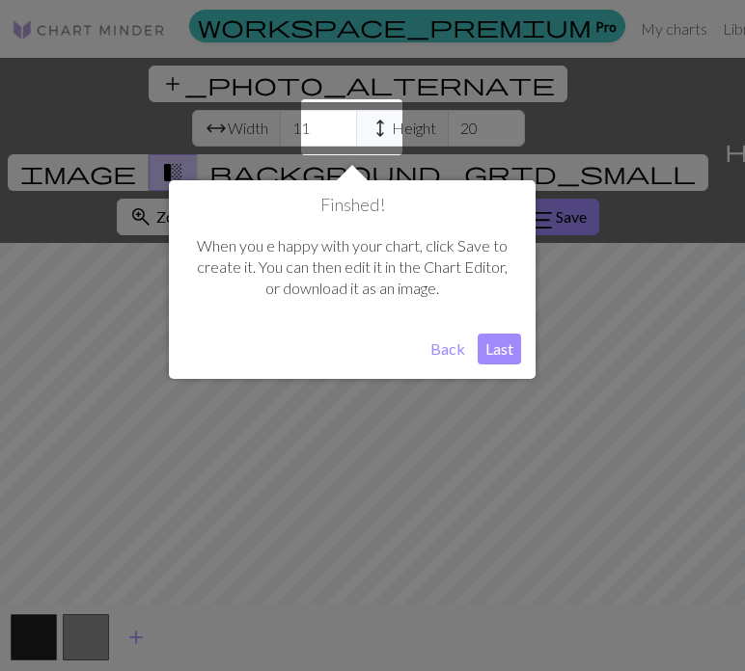
click at [506, 348] on button "Last" at bounding box center [499, 349] width 43 height 31
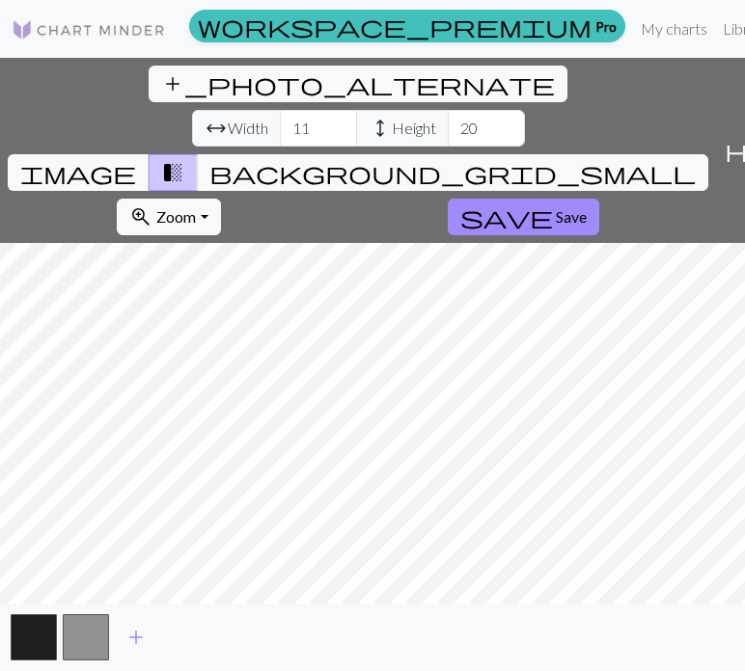
click at [248, 138] on div "add_photo_alternate Change image arrow_range Width 11 height Height 20 image tr…" at bounding box center [372, 365] width 745 height 614
click at [161, 79] on span "add_photo_alternate" at bounding box center [358, 83] width 394 height 27
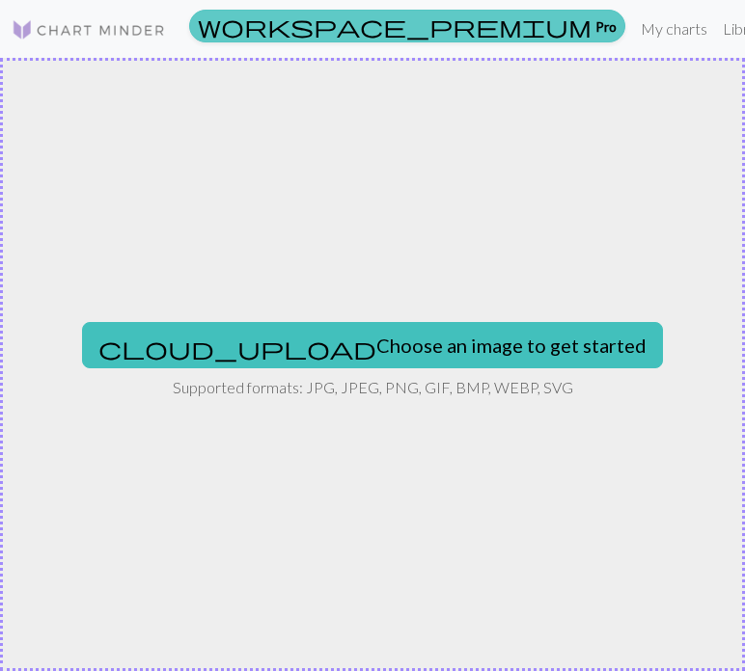
click at [382, 26] on link "workspace_premium Pro" at bounding box center [407, 26] width 436 height 33
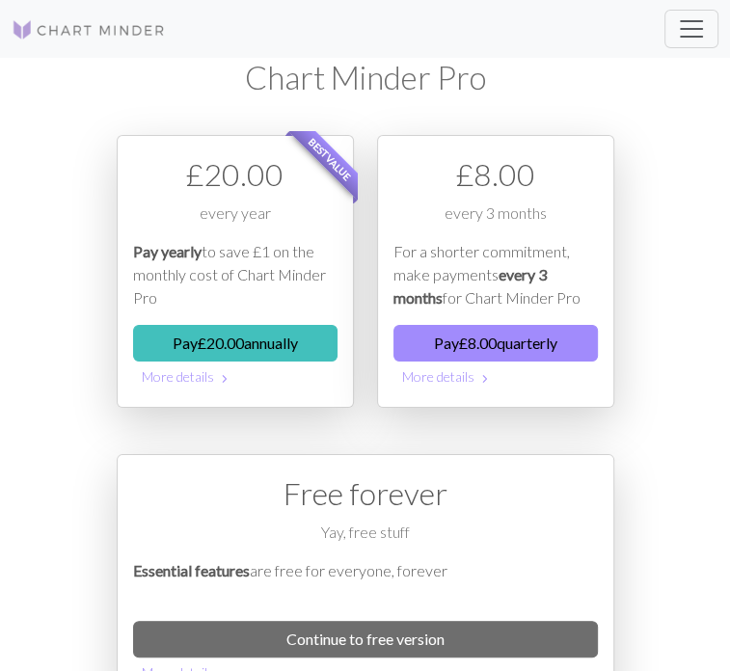
click at [0, 0] on link "My charts" at bounding box center [0, 0] width 0 height 0
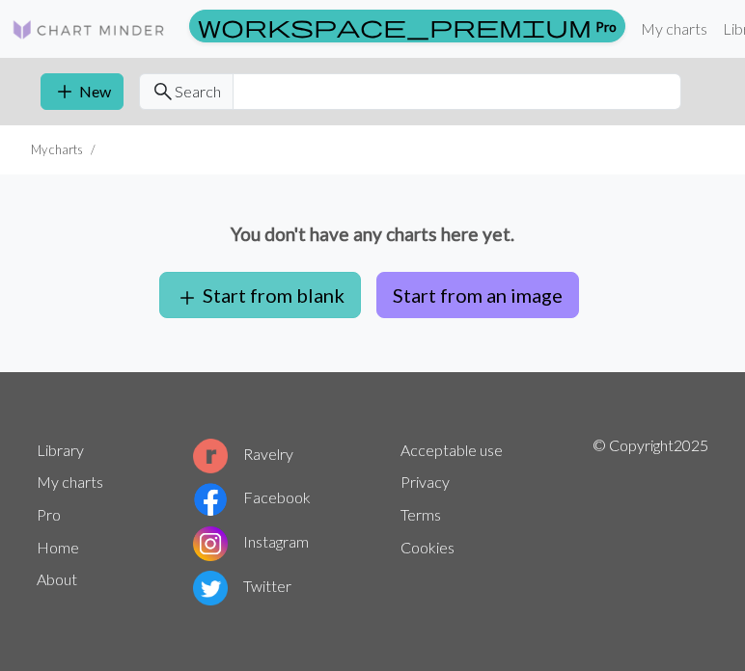
click at [288, 300] on button "add Start from blank" at bounding box center [260, 295] width 202 height 46
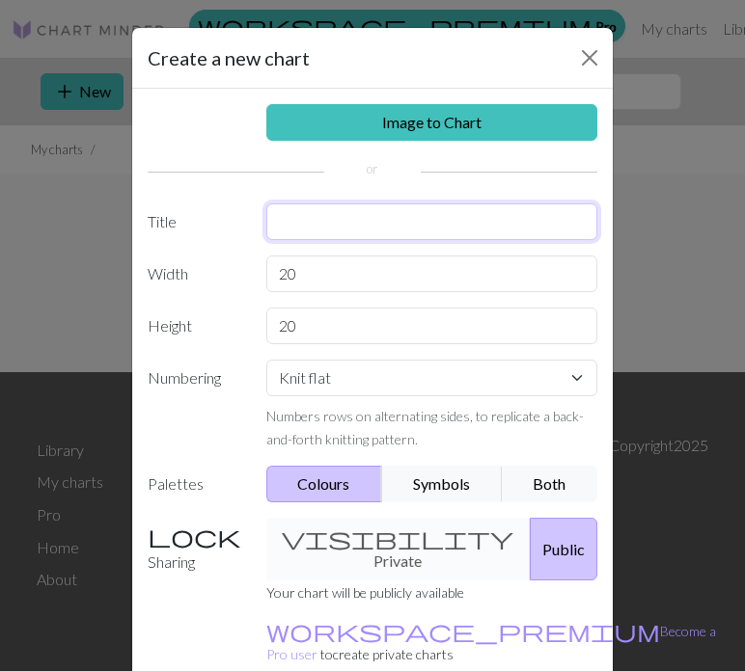
click at [283, 221] on input "text" at bounding box center [432, 222] width 332 height 37
type input "1"
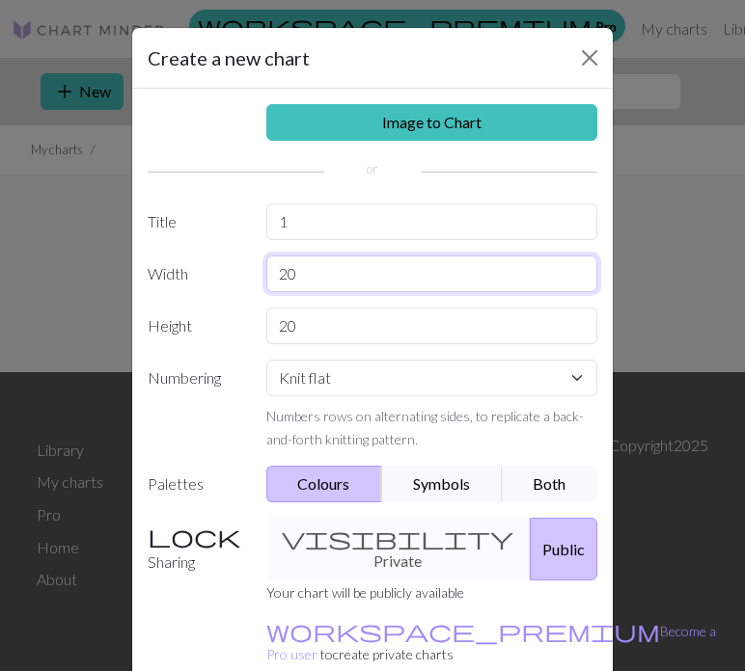
drag, startPoint x: 299, startPoint y: 274, endPoint x: 217, endPoint y: 276, distance: 82.0
click at [217, 276] on div "Width 20" at bounding box center [372, 274] width 473 height 37
type input "40"
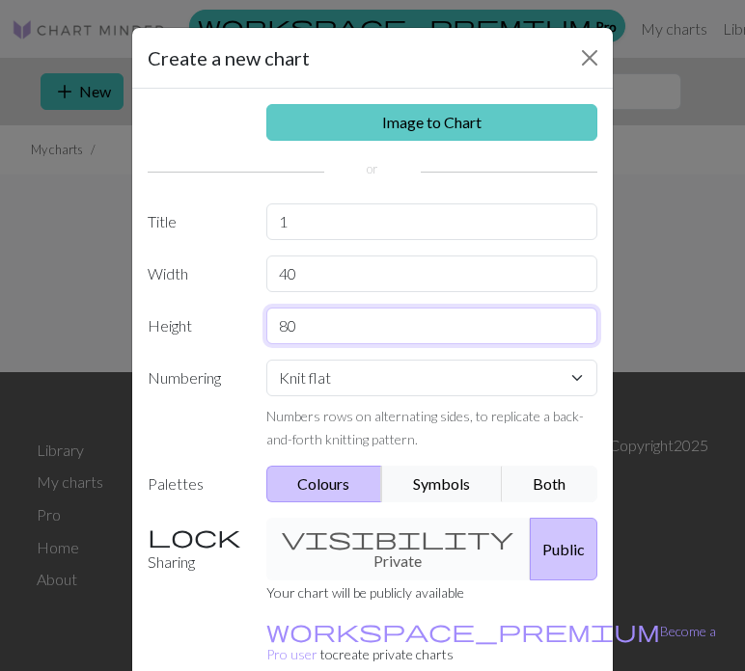
type input "80"
click at [458, 119] on link "Image to Chart" at bounding box center [432, 122] width 332 height 37
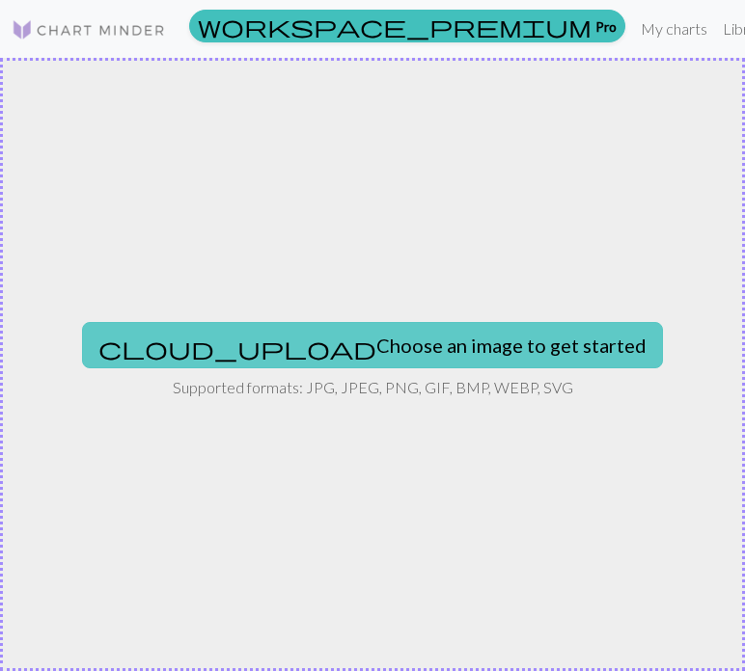
click at [356, 367] on button "cloud_upload Choose an image to get started" at bounding box center [372, 345] width 581 height 46
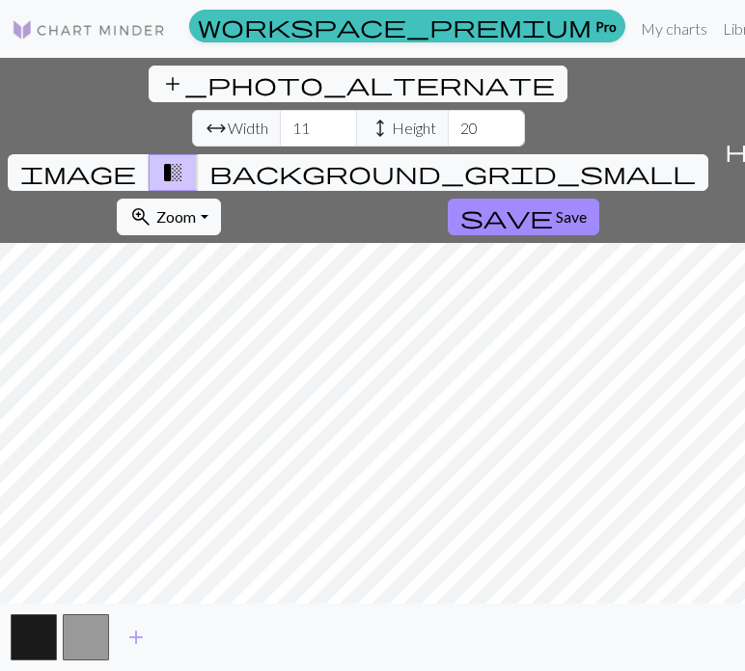
click at [504, 140] on div "add_photo_alternate Change image arrow_range Width 11 height Height 20 image tr…" at bounding box center [372, 365] width 745 height 614
click at [280, 110] on input "12" at bounding box center [318, 128] width 77 height 37
click at [280, 110] on input "13" at bounding box center [318, 128] width 77 height 37
click at [280, 110] on input "14" at bounding box center [318, 128] width 77 height 37
click at [280, 110] on input "15" at bounding box center [318, 128] width 77 height 37
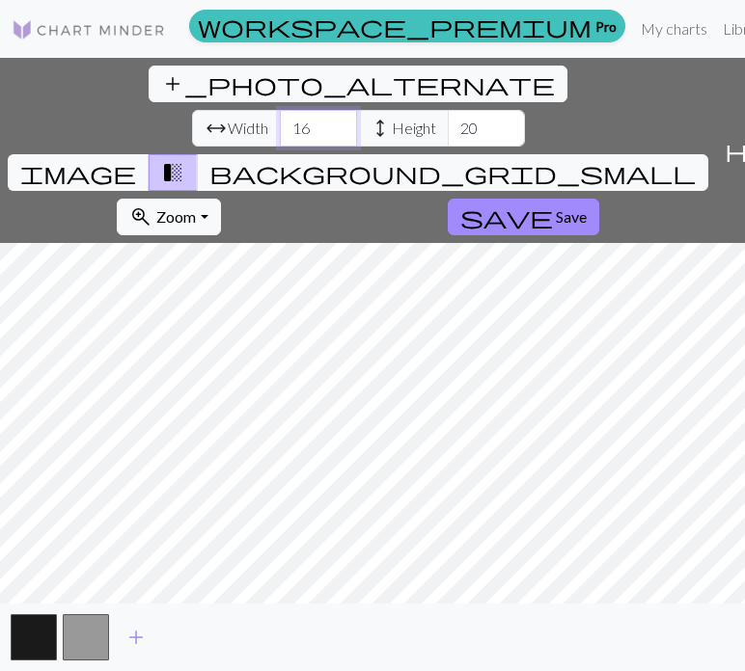
click at [280, 110] on input "16" at bounding box center [318, 128] width 77 height 37
click at [280, 110] on input "17" at bounding box center [318, 128] width 77 height 37
click at [280, 110] on input "22" at bounding box center [318, 128] width 77 height 37
click at [280, 110] on input "23" at bounding box center [318, 128] width 77 height 37
click at [280, 110] on input "24" at bounding box center [318, 128] width 77 height 37
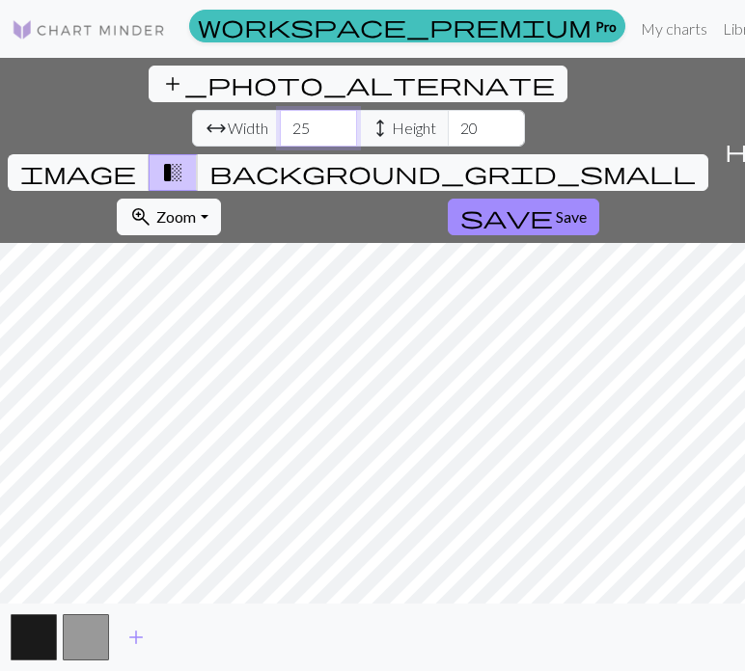
click at [280, 110] on input "25" at bounding box center [318, 128] width 77 height 37
click at [280, 110] on input "26" at bounding box center [318, 128] width 77 height 37
click at [280, 110] on input "27" at bounding box center [318, 128] width 77 height 37
click at [280, 110] on input "28" at bounding box center [318, 128] width 77 height 37
click at [280, 110] on input "29" at bounding box center [318, 128] width 77 height 37
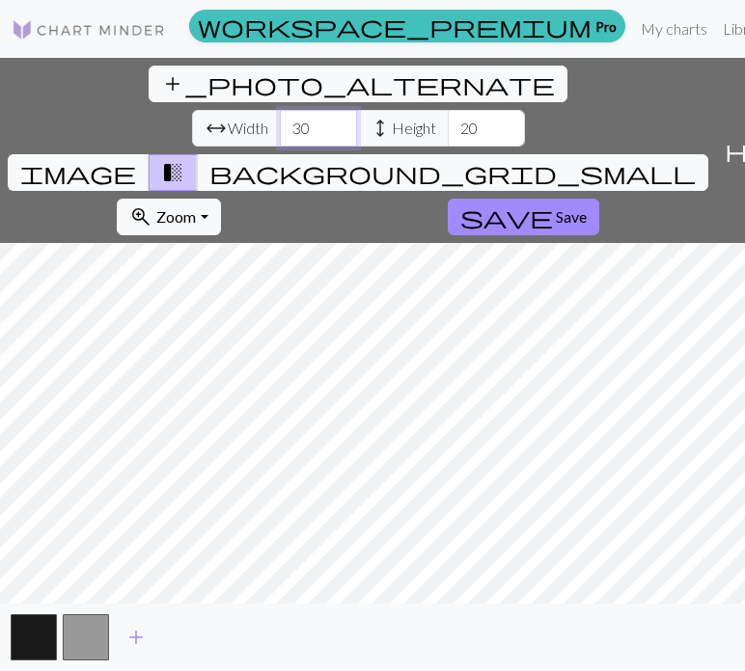
click at [280, 110] on input "30" at bounding box center [318, 128] width 77 height 37
click at [280, 110] on input "31" at bounding box center [318, 128] width 77 height 37
click at [280, 110] on input "32" at bounding box center [318, 128] width 77 height 37
click at [280, 110] on input "33" at bounding box center [318, 128] width 77 height 37
click at [280, 110] on input "34" at bounding box center [318, 128] width 77 height 37
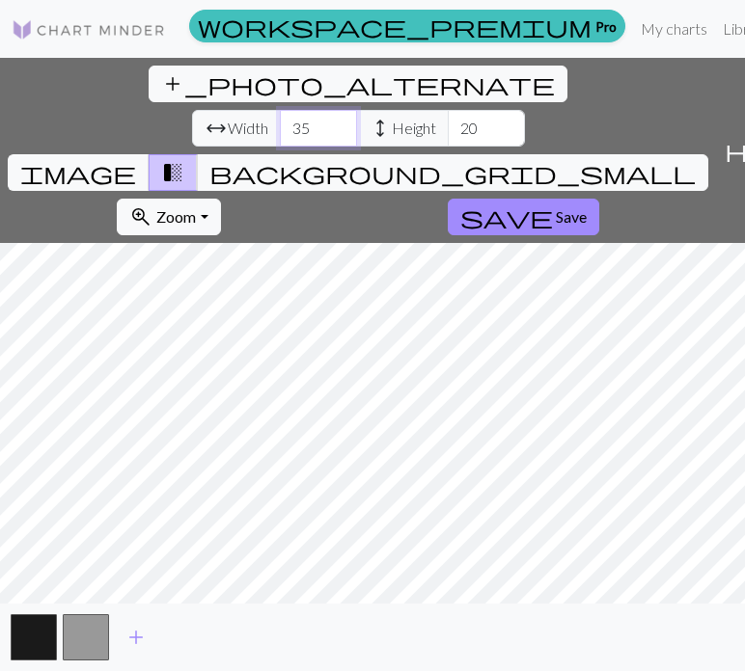
click at [280, 110] on input "35" at bounding box center [318, 128] width 77 height 37
click at [280, 110] on input "36" at bounding box center [318, 128] width 77 height 37
click at [280, 110] on input "37" at bounding box center [318, 128] width 77 height 37
click at [280, 110] on input "38" at bounding box center [318, 128] width 77 height 37
click at [280, 110] on input "39" at bounding box center [318, 128] width 77 height 37
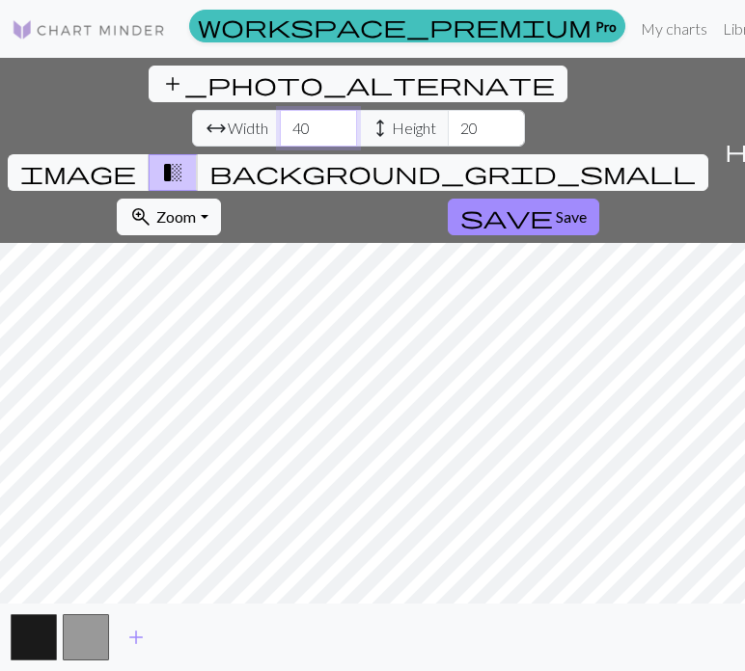
type input "40"
click at [280, 110] on input "40" at bounding box center [318, 128] width 77 height 37
click at [448, 110] on input "21" at bounding box center [486, 128] width 77 height 37
click at [448, 110] on input "22" at bounding box center [486, 128] width 77 height 37
click at [448, 110] on input "23" at bounding box center [486, 128] width 77 height 37
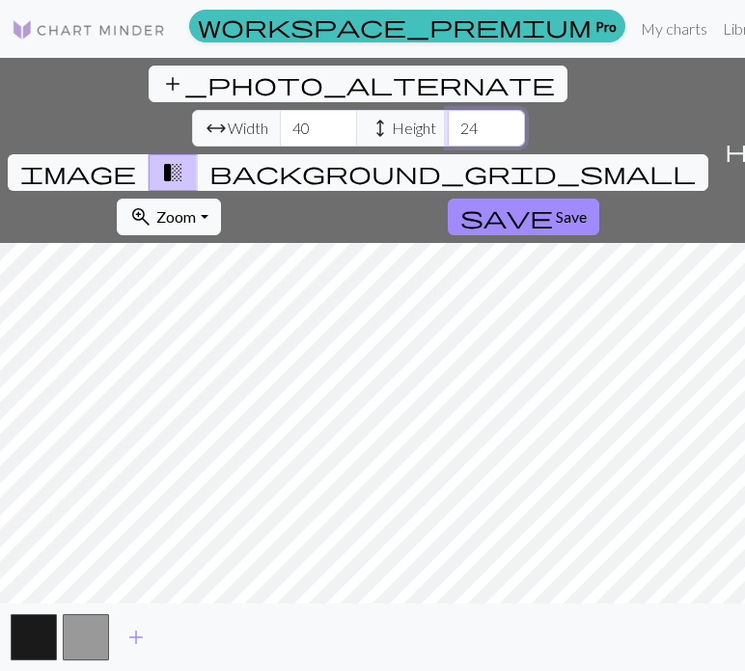
click at [448, 110] on input "24" at bounding box center [486, 128] width 77 height 37
click at [448, 110] on input "25" at bounding box center [486, 128] width 77 height 37
click at [448, 110] on input "26" at bounding box center [486, 128] width 77 height 37
click at [448, 110] on input "27" at bounding box center [486, 128] width 77 height 37
click at [448, 110] on input "28" at bounding box center [486, 128] width 77 height 37
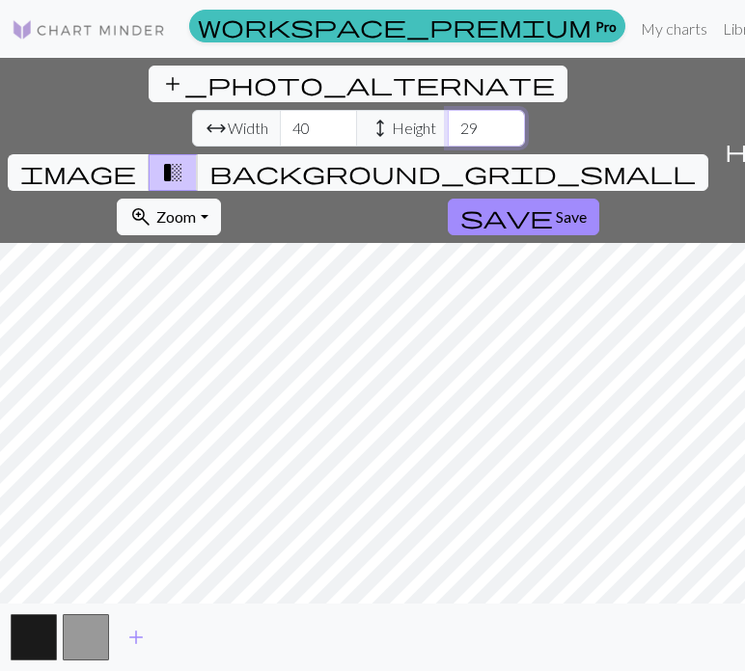
click at [448, 110] on input "29" at bounding box center [486, 128] width 77 height 37
click at [448, 110] on input "30" at bounding box center [486, 128] width 77 height 37
click at [448, 110] on input "31" at bounding box center [486, 128] width 77 height 37
click at [448, 110] on input "32" at bounding box center [486, 128] width 77 height 37
click at [448, 110] on input "33" at bounding box center [486, 128] width 77 height 37
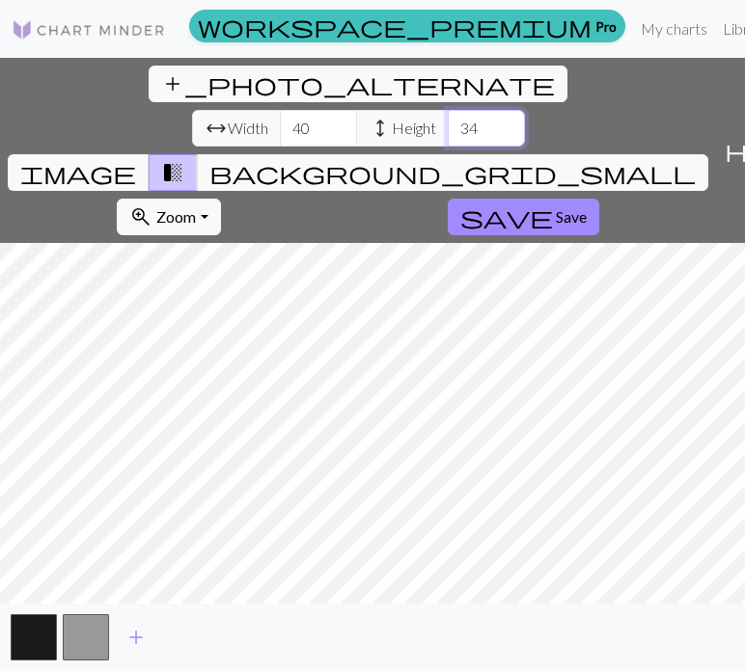
click at [448, 110] on input "34" at bounding box center [486, 128] width 77 height 37
click at [448, 110] on input "35" at bounding box center [486, 128] width 77 height 37
click at [448, 110] on input "36" at bounding box center [486, 128] width 77 height 37
click at [448, 110] on input "37" at bounding box center [486, 128] width 77 height 37
click at [448, 110] on input "38" at bounding box center [486, 128] width 77 height 37
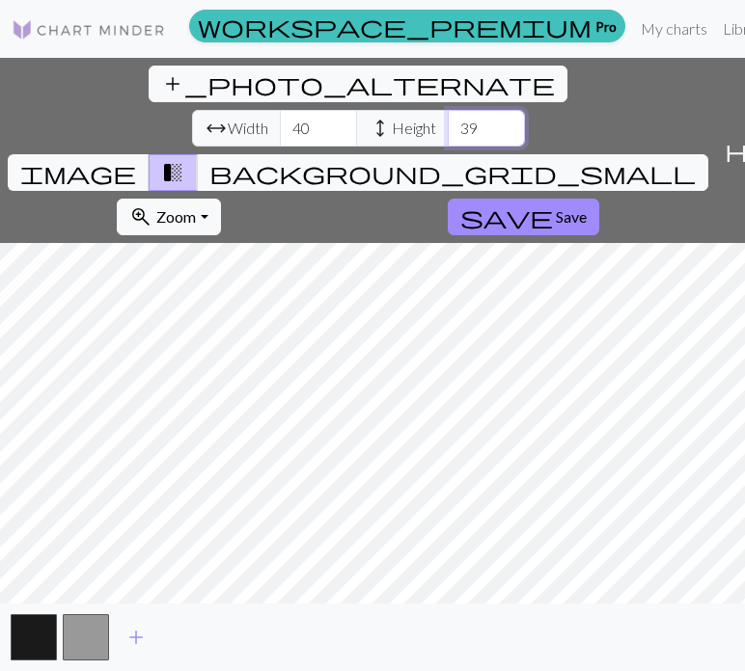
click at [448, 110] on input "39" at bounding box center [486, 128] width 77 height 37
click at [448, 110] on input "40" at bounding box center [486, 128] width 77 height 37
click at [448, 110] on input "41" at bounding box center [486, 128] width 77 height 37
click at [448, 110] on input "42" at bounding box center [486, 128] width 77 height 37
click at [448, 110] on input "43" at bounding box center [486, 128] width 77 height 37
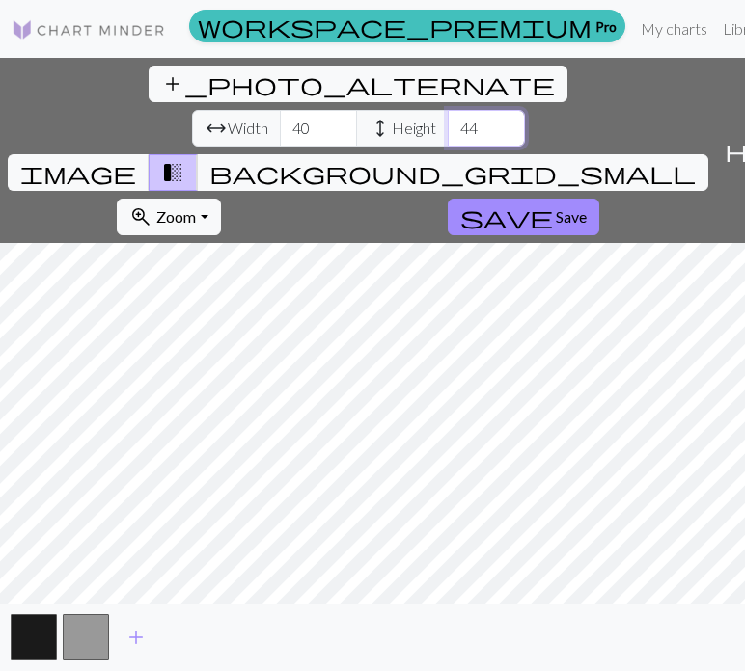
click at [448, 110] on input "44" at bounding box center [486, 128] width 77 height 37
click at [448, 110] on input "46" at bounding box center [486, 128] width 77 height 37
click at [448, 110] on input "47" at bounding box center [486, 128] width 77 height 37
click at [448, 110] on input "48" at bounding box center [486, 128] width 77 height 37
click at [448, 110] on input "49" at bounding box center [486, 128] width 77 height 37
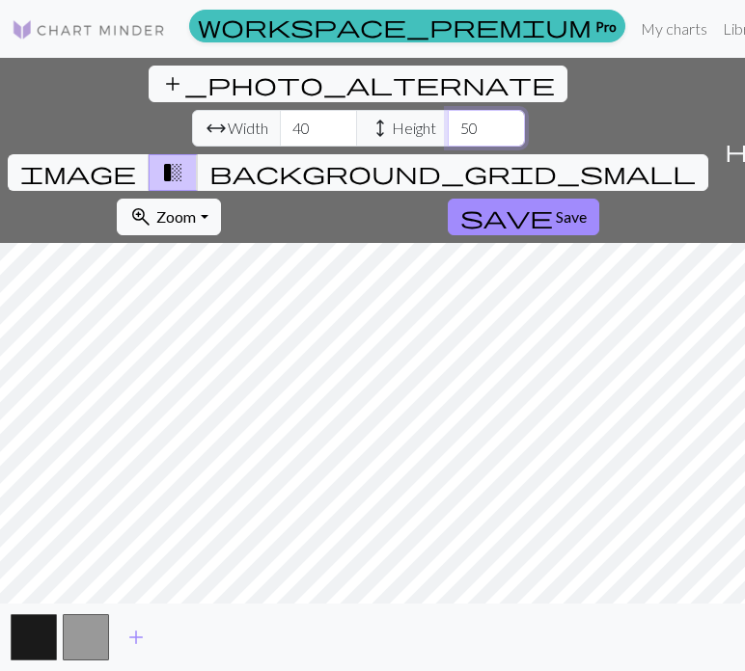
click at [448, 110] on input "50" at bounding box center [486, 128] width 77 height 37
click at [448, 110] on input "51" at bounding box center [486, 128] width 77 height 37
click at [448, 110] on input "52" at bounding box center [486, 128] width 77 height 37
click at [448, 110] on input "53" at bounding box center [486, 128] width 77 height 37
click at [448, 110] on input "54" at bounding box center [486, 128] width 77 height 37
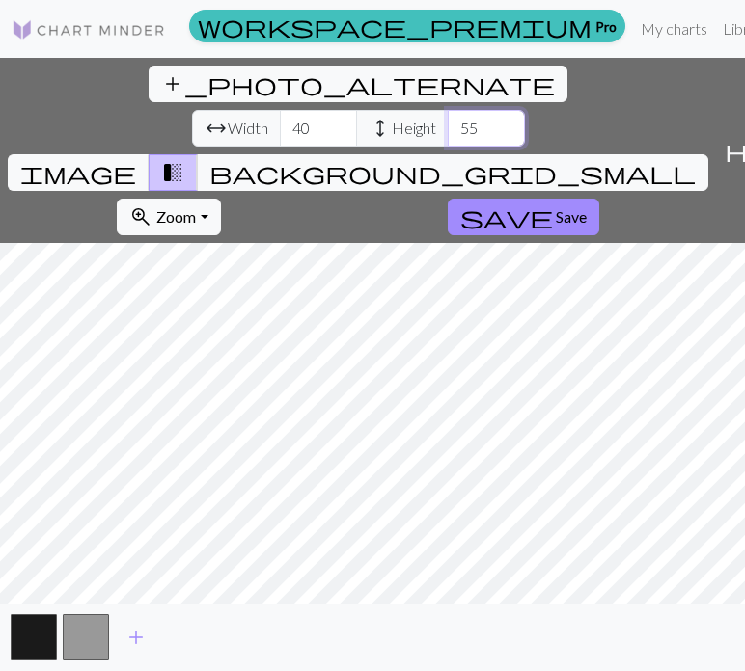
click at [448, 110] on input "55" at bounding box center [486, 128] width 77 height 37
click at [448, 110] on input "56" at bounding box center [486, 128] width 77 height 37
click at [448, 110] on input "57" at bounding box center [486, 128] width 77 height 37
click at [448, 110] on input "58" at bounding box center [486, 128] width 77 height 37
click at [448, 110] on input "59" at bounding box center [486, 128] width 77 height 37
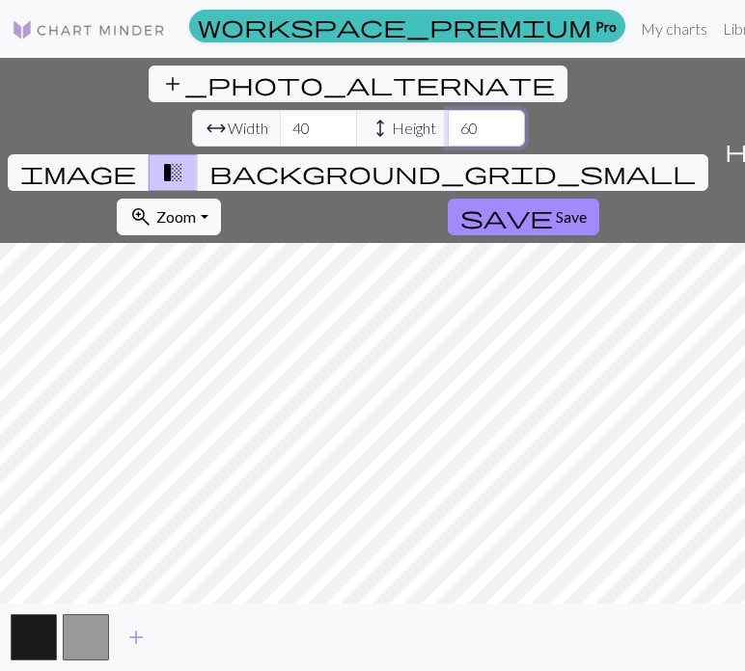
click at [448, 110] on input "60" at bounding box center [486, 128] width 77 height 37
click at [448, 110] on input "61" at bounding box center [486, 128] width 77 height 37
click at [448, 110] on input "62" at bounding box center [486, 128] width 77 height 37
click at [448, 110] on input "63" at bounding box center [486, 128] width 77 height 37
click at [448, 110] on input "64" at bounding box center [486, 128] width 77 height 37
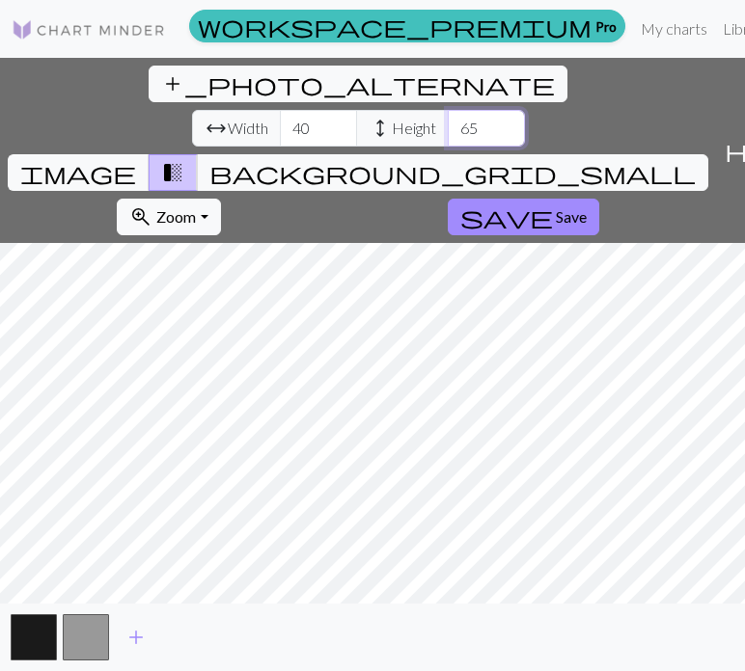
click at [448, 110] on input "65" at bounding box center [486, 128] width 77 height 37
click at [448, 110] on input "66" at bounding box center [486, 128] width 77 height 37
click at [448, 110] on input "67" at bounding box center [486, 128] width 77 height 37
click at [448, 110] on input "68" at bounding box center [486, 128] width 77 height 37
click at [448, 110] on input "69" at bounding box center [486, 128] width 77 height 37
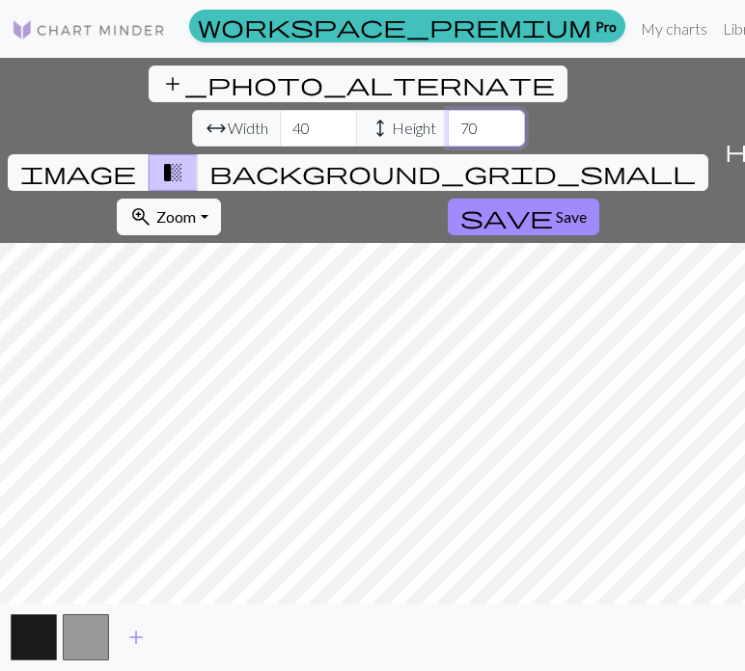
type input "70"
click at [448, 110] on input "70" at bounding box center [486, 128] width 77 height 37
click at [89, 640] on button "button" at bounding box center [86, 638] width 46 height 46
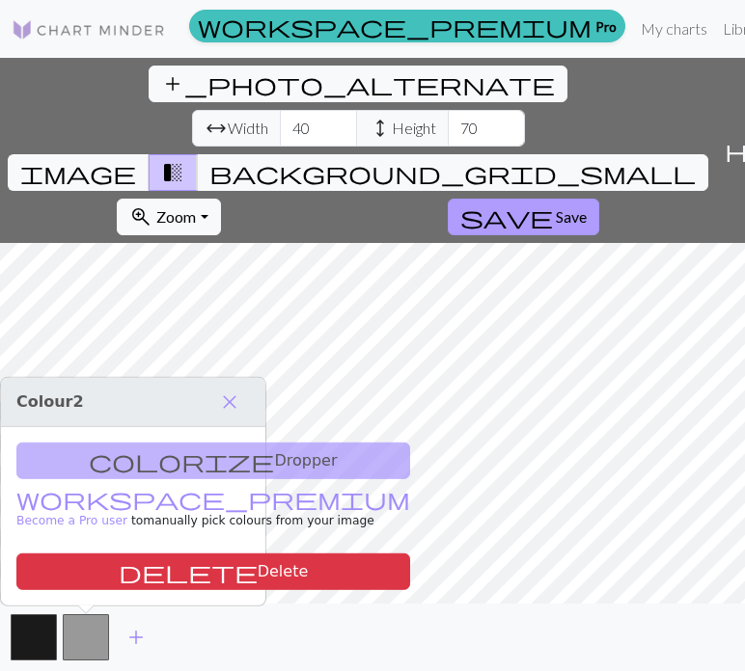
click at [460, 204] on span "save" at bounding box center [506, 217] width 93 height 27
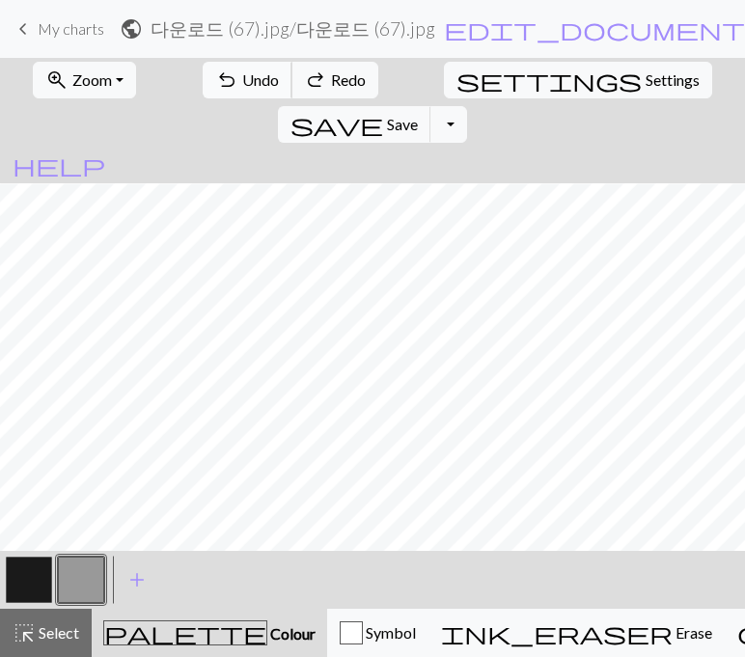
scroll to position [675, 0]
click at [213, 76] on button "undo Undo Undo" at bounding box center [248, 80] width 90 height 37
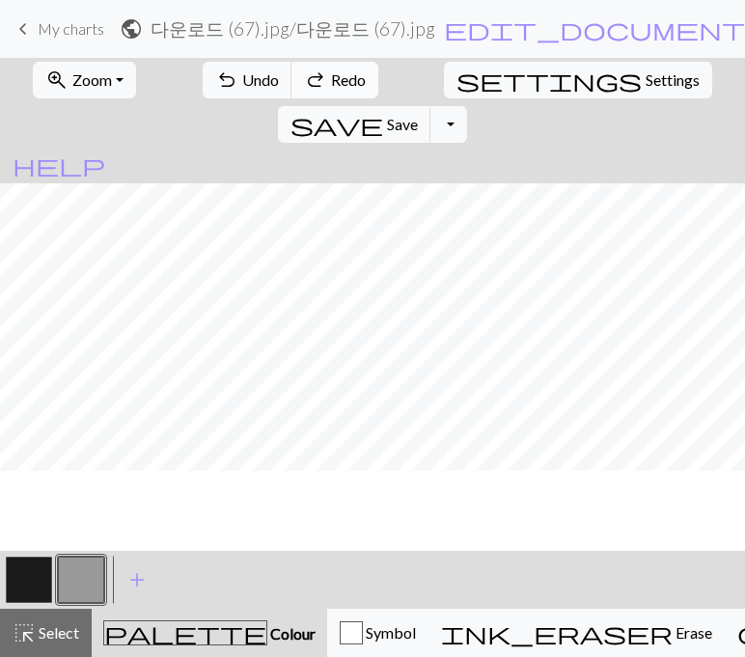
scroll to position [0, 0]
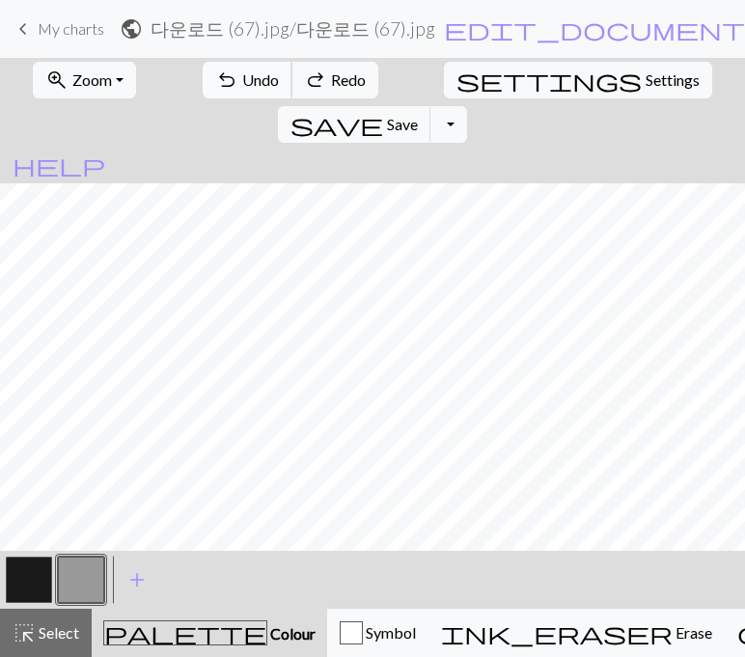
click at [215, 79] on span "undo" at bounding box center [226, 80] width 23 height 27
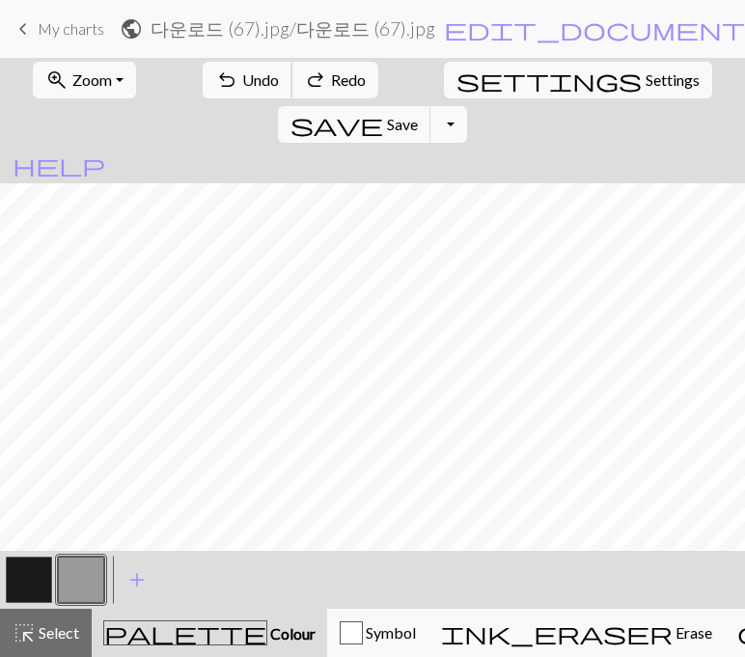
click at [215, 79] on span "undo" at bounding box center [226, 80] width 23 height 27
drag, startPoint x: 200, startPoint y: 79, endPoint x: 138, endPoint y: 7, distance: 95.1
click at [215, 77] on span "undo" at bounding box center [226, 80] width 23 height 27
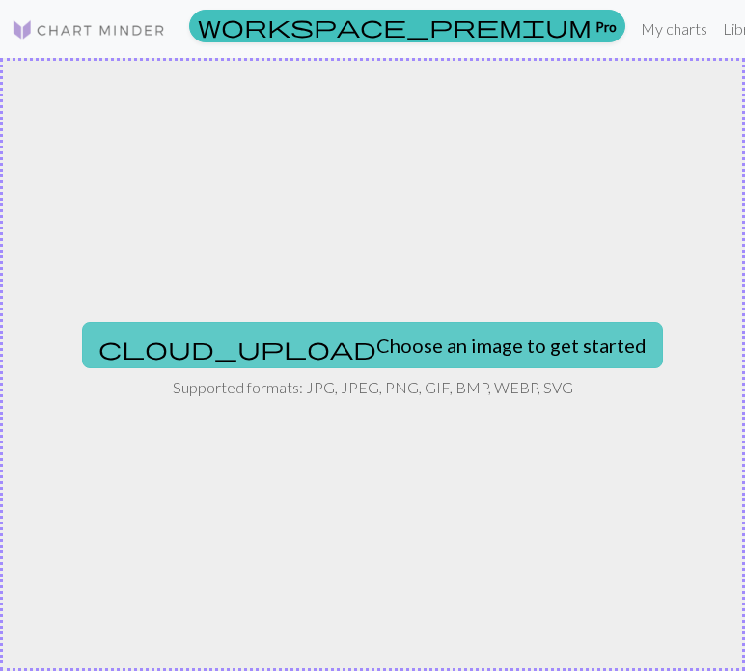
click at [407, 336] on button "cloud_upload Choose an image to get started" at bounding box center [372, 345] width 581 height 46
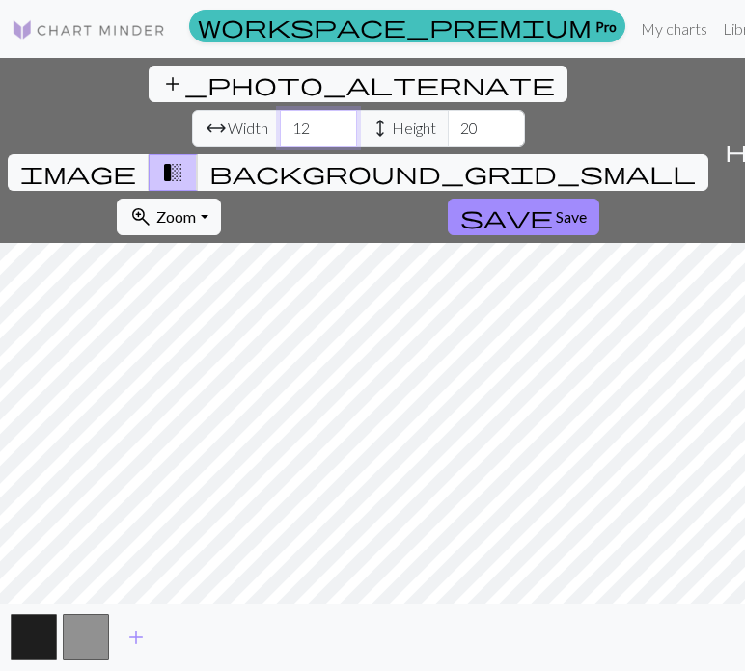
click at [280, 110] on input "12" at bounding box center [318, 128] width 77 height 37
click at [280, 110] on input "13" at bounding box center [318, 128] width 77 height 37
click at [280, 110] on input "14" at bounding box center [318, 128] width 77 height 37
click at [280, 110] on input "15" at bounding box center [318, 128] width 77 height 37
click at [280, 110] on input "16" at bounding box center [318, 128] width 77 height 37
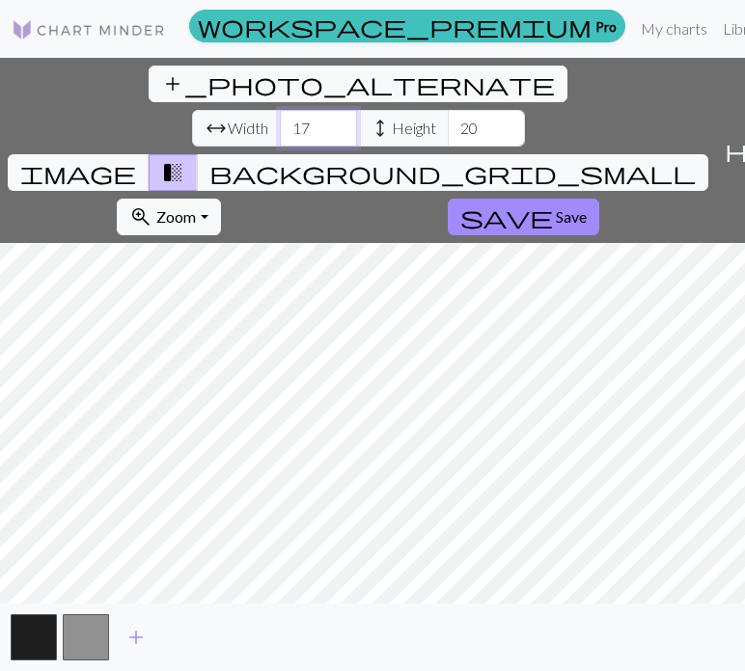
click at [280, 110] on input "17" at bounding box center [318, 128] width 77 height 37
click at [280, 110] on input "18" at bounding box center [318, 128] width 77 height 37
click at [280, 110] on input "19" at bounding box center [318, 128] width 77 height 37
click at [280, 110] on input "20" at bounding box center [318, 128] width 77 height 37
click at [280, 110] on input "21" at bounding box center [318, 128] width 77 height 37
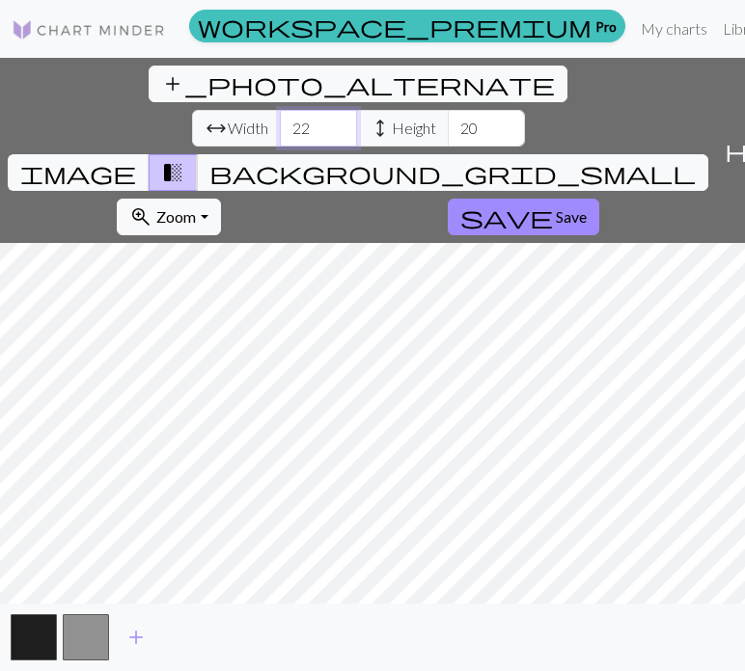
click at [280, 110] on input "22" at bounding box center [318, 128] width 77 height 37
click at [280, 110] on input "21" at bounding box center [318, 128] width 77 height 37
click at [280, 110] on input "20" at bounding box center [318, 128] width 77 height 37
click at [280, 110] on input "19" at bounding box center [318, 128] width 77 height 37
click at [280, 110] on input "18" at bounding box center [318, 128] width 77 height 37
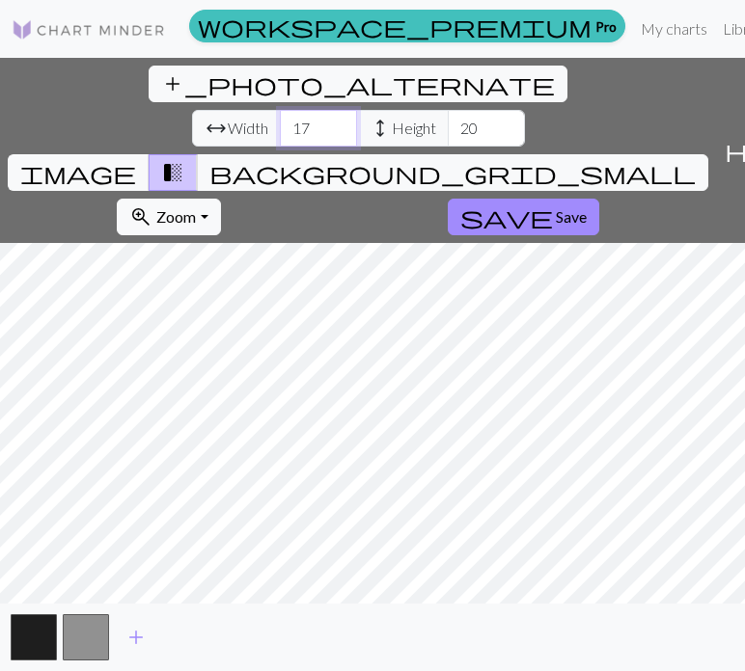
click at [280, 110] on input "17" at bounding box center [318, 128] width 77 height 37
click at [280, 110] on input "16" at bounding box center [318, 128] width 77 height 37
click at [280, 110] on input "15" at bounding box center [318, 128] width 77 height 37
click at [280, 110] on input "14" at bounding box center [318, 128] width 77 height 37
click at [280, 110] on input "13" at bounding box center [318, 128] width 77 height 37
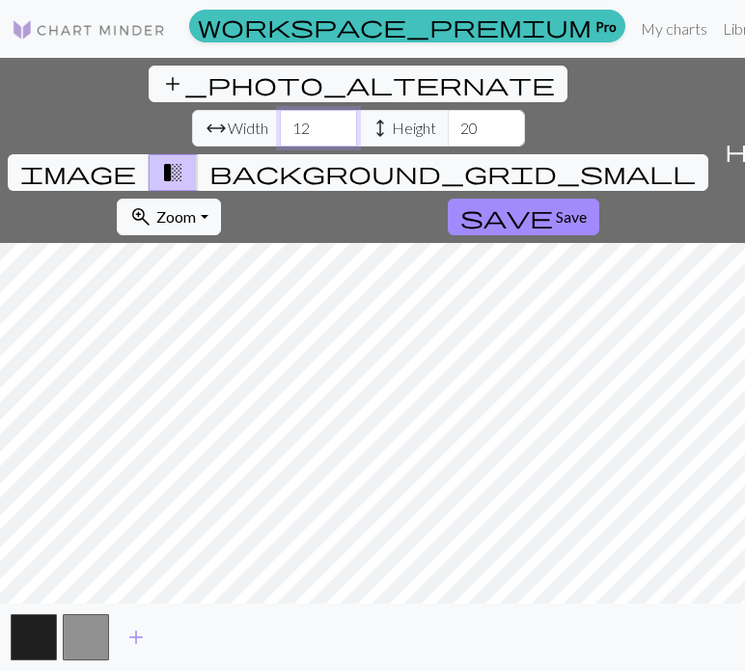
click at [280, 110] on input "12" at bounding box center [318, 128] width 77 height 37
type input "11"
click at [280, 110] on input "11" at bounding box center [318, 128] width 77 height 37
click at [369, 152] on div "add_photo_alternate Change image arrow_range Width 11 height Height 20 image tr…" at bounding box center [372, 365] width 745 height 614
click at [556, 207] on span "Save" at bounding box center [571, 216] width 31 height 18
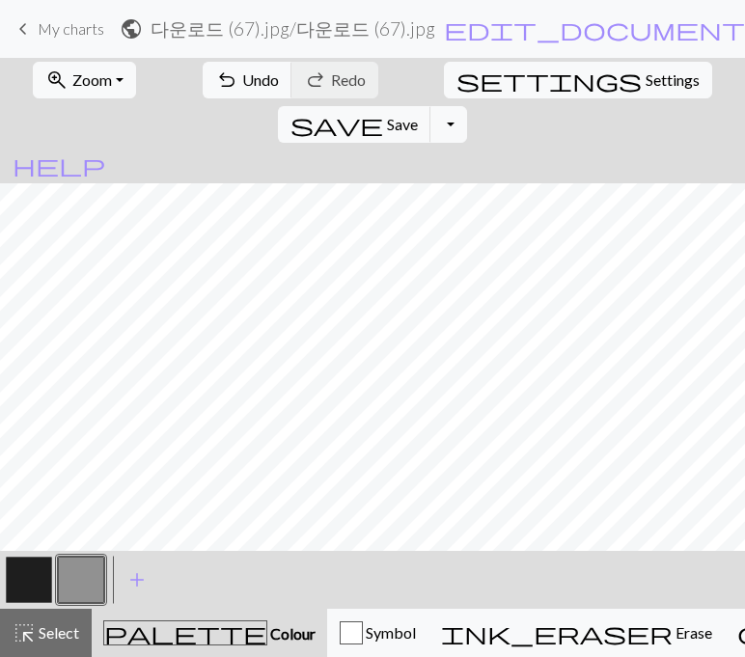
drag, startPoint x: 25, startPoint y: 576, endPoint x: 74, endPoint y: 550, distance: 55.7
click at [27, 576] on button "button" at bounding box center [29, 580] width 46 height 46
click at [81, 571] on button "button" at bounding box center [81, 580] width 46 height 46
click at [13, 573] on button "button" at bounding box center [29, 580] width 46 height 46
click at [86, 578] on button "button" at bounding box center [81, 580] width 46 height 46
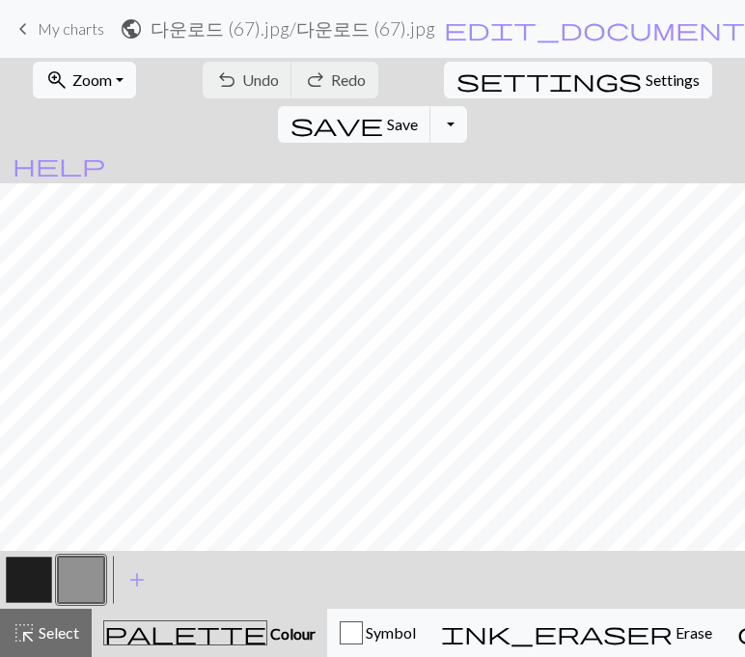
click at [27, 584] on button "button" at bounding box center [29, 580] width 46 height 46
click at [418, 115] on span "Save" at bounding box center [402, 124] width 31 height 18
click at [467, 106] on button "Toggle Dropdown" at bounding box center [448, 124] width 37 height 37
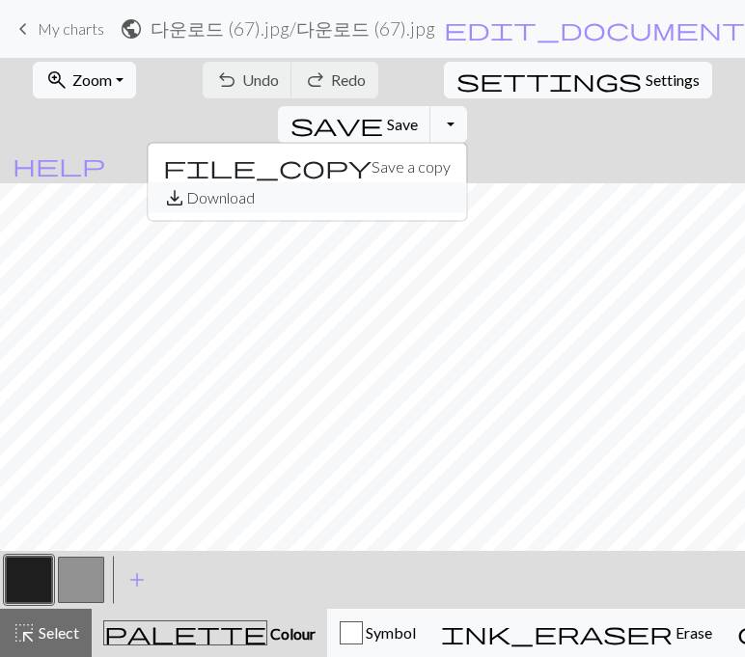
click at [466, 182] on button "save_alt Download" at bounding box center [307, 197] width 318 height 31
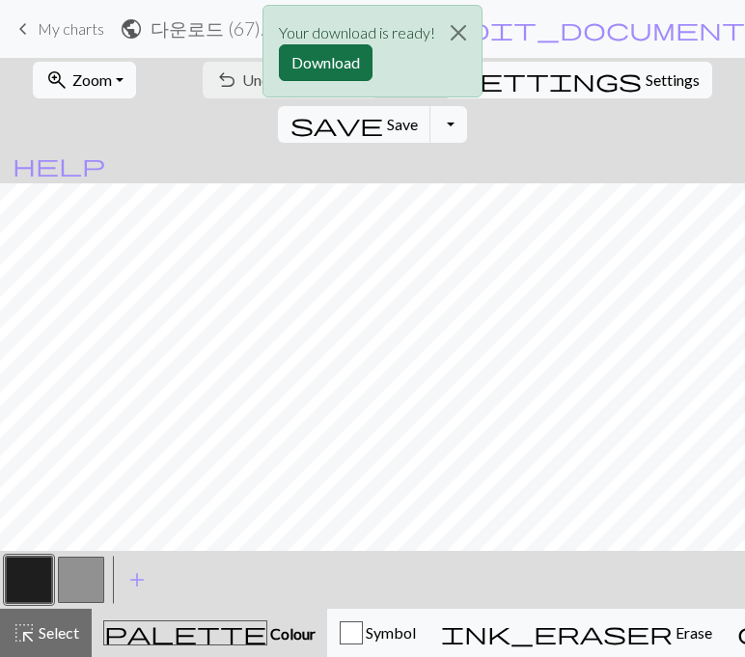
click at [337, 64] on button "Download" at bounding box center [326, 62] width 94 height 37
